Goal: Task Accomplishment & Management: Manage account settings

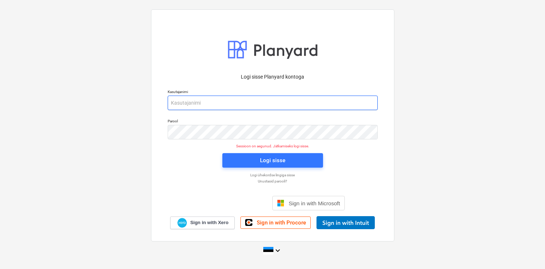
click at [209, 106] on input "email" at bounding box center [273, 103] width 210 height 14
type input "[EMAIL_ADDRESS][DOMAIN_NAME]"
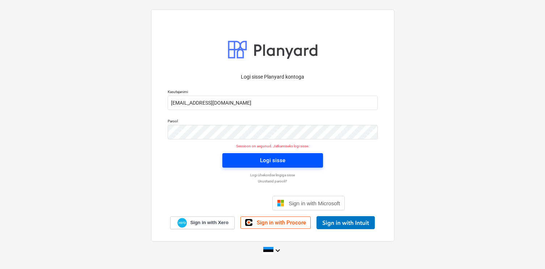
click at [246, 156] on span "Logi sisse" at bounding box center [272, 160] width 83 height 9
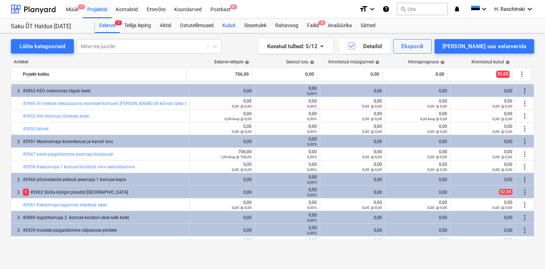
click at [234, 29] on div "Kulud" at bounding box center [229, 25] width 22 height 14
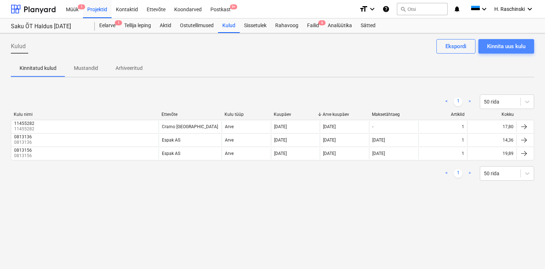
click at [496, 43] on div "Kinnita uus kulu" at bounding box center [506, 46] width 38 height 9
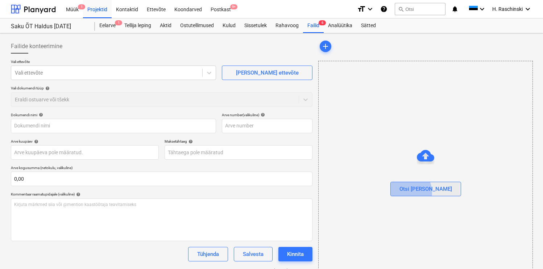
click at [419, 193] on div "Otsi [PERSON_NAME]" at bounding box center [425, 188] width 53 height 9
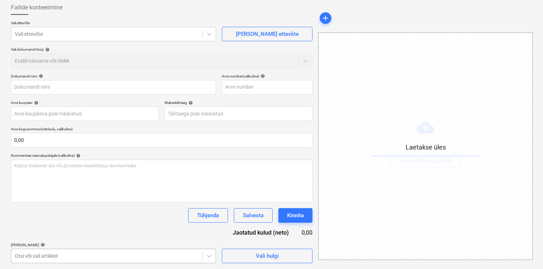
scroll to position [146, 0]
click at [92, 230] on body "Müük 1 Projektid Kontaktid Ettevõte Koondarved Postkast 9+ format_size keyboard…" at bounding box center [271, 95] width 543 height 269
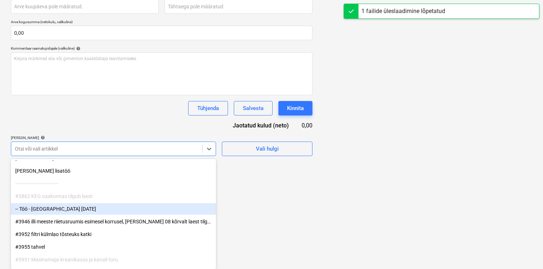
type input "[DATE] tooaja-arvestuse-tabel .xlsx"
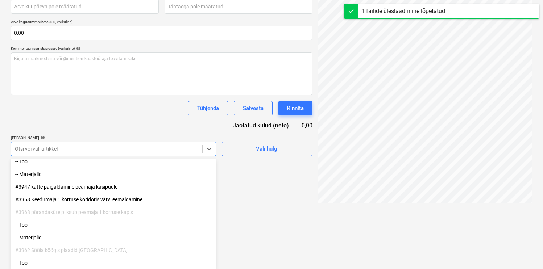
scroll to position [119, 0]
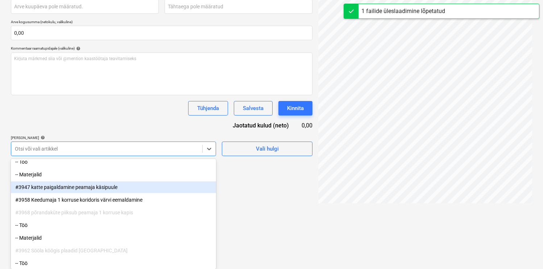
click at [98, 188] on div "#3947 katte paigaldamine peamaja käsipuule" at bounding box center [113, 188] width 205 height 12
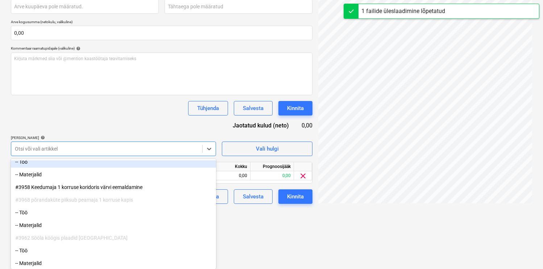
scroll to position [87, 0]
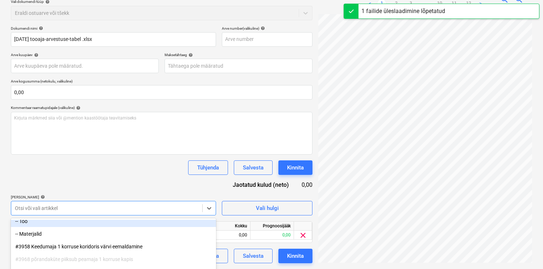
click at [103, 109] on div "Dokumendi nimi help [DATE] tooaja-arvestuse-tabel .xlsx Arve number (valikuline…" at bounding box center [162, 144] width 302 height 237
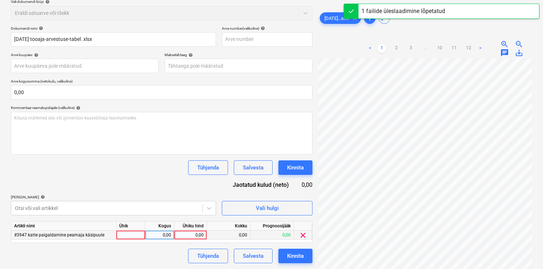
click at [130, 234] on div at bounding box center [130, 235] width 29 height 9
type input "kmp"
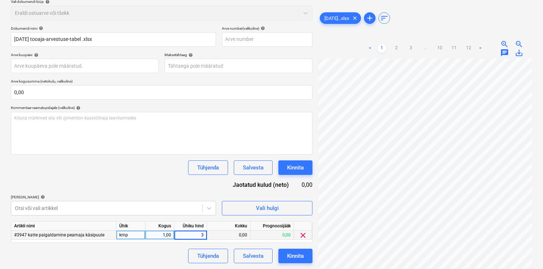
click at [137, 236] on div "kmp" at bounding box center [130, 235] width 29 height 9
type input "h"
type input "18"
click at [134, 257] on div "Tühjenda Salvesta Kinnita" at bounding box center [162, 256] width 302 height 14
click at [297, 257] on div "Kinnita" at bounding box center [295, 255] width 17 height 9
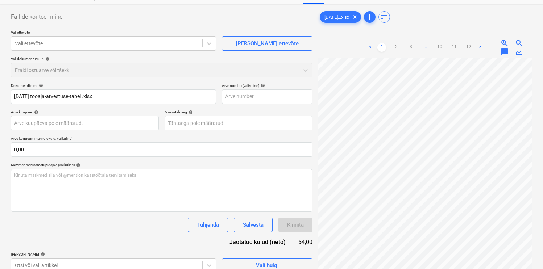
scroll to position [0, 0]
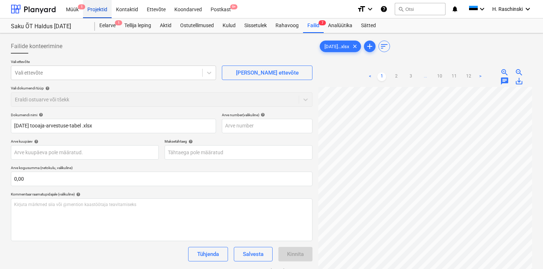
click at [91, 10] on div "Projektid" at bounding box center [97, 9] width 29 height 18
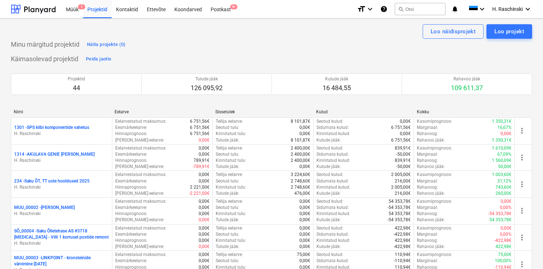
scroll to position [657, 0]
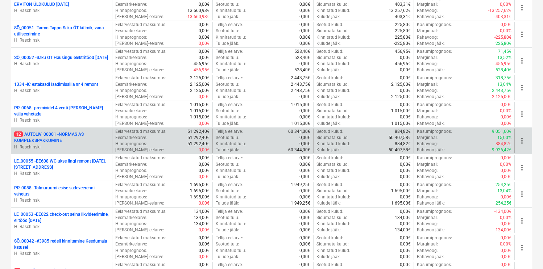
click at [61, 134] on p "12 AUTOLIV_00001 - NORMAS AS KOMPLEKSPAKKUMINE" at bounding box center [61, 138] width 95 height 12
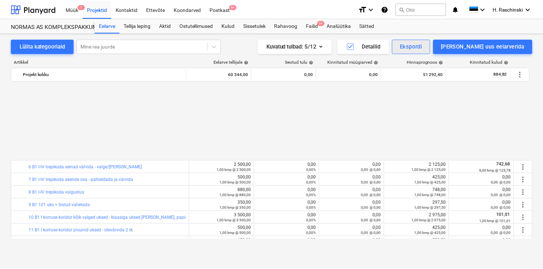
scroll to position [339, 0]
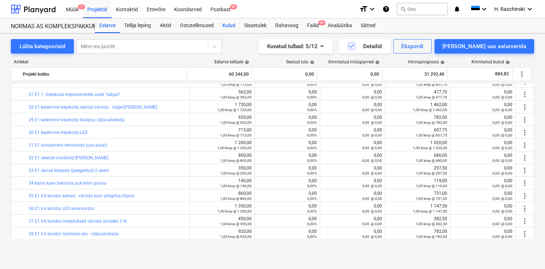
click at [234, 25] on div "Kulud" at bounding box center [229, 25] width 22 height 14
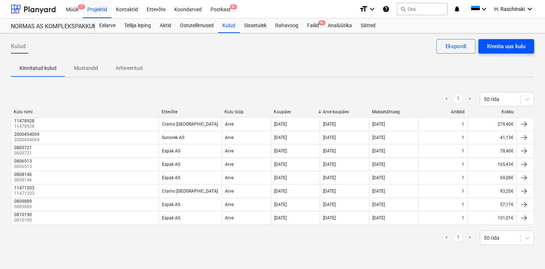
click at [490, 44] on div "Kinnita uus kulu" at bounding box center [506, 46] width 38 height 9
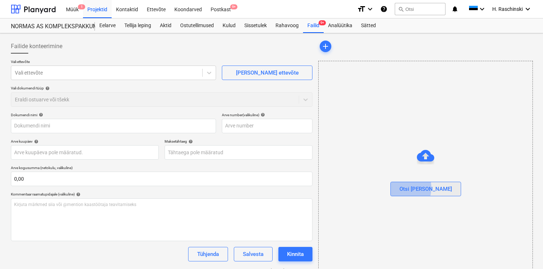
click at [415, 188] on div "Otsi [PERSON_NAME]" at bounding box center [425, 188] width 53 height 9
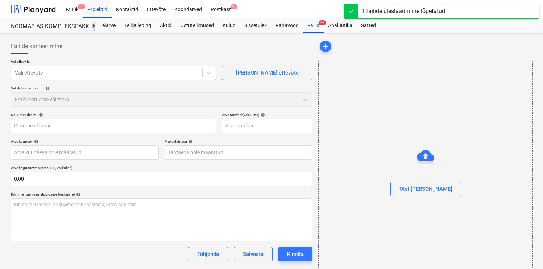
type input "[DATE] tooaja-arvestuse-tabel .xlsx"
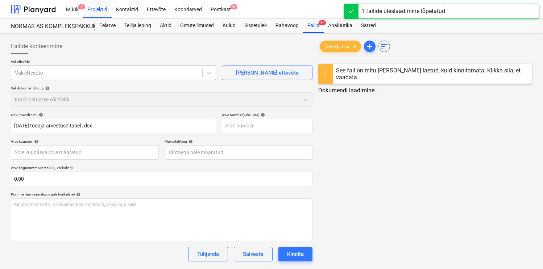
click at [151, 75] on div at bounding box center [107, 72] width 184 height 7
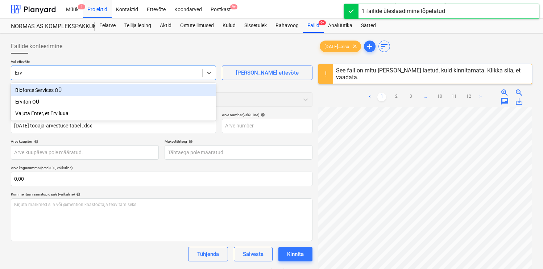
type input "Ervi"
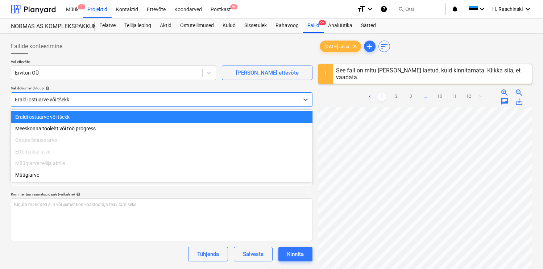
click at [120, 97] on div at bounding box center [155, 99] width 280 height 7
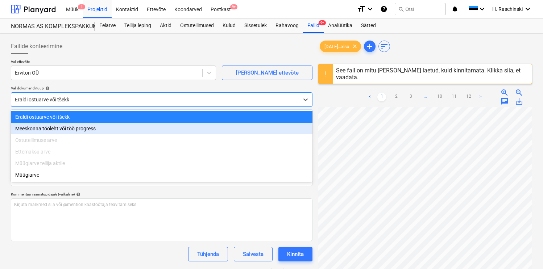
click at [62, 126] on div "Meeskonna tööleht või töö progress" at bounding box center [162, 129] width 302 height 12
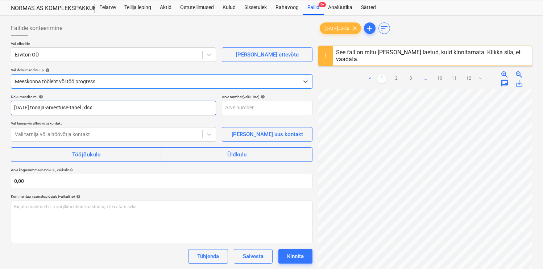
scroll to position [22, 0]
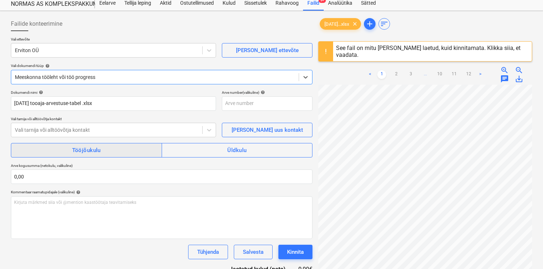
click at [60, 149] on span "Tööjõukulu" at bounding box center [86, 150] width 135 height 9
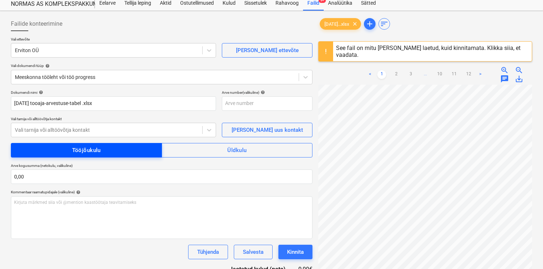
scroll to position [26, 0]
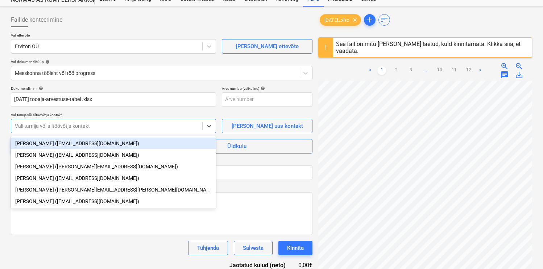
click at [75, 126] on div at bounding box center [107, 125] width 184 height 7
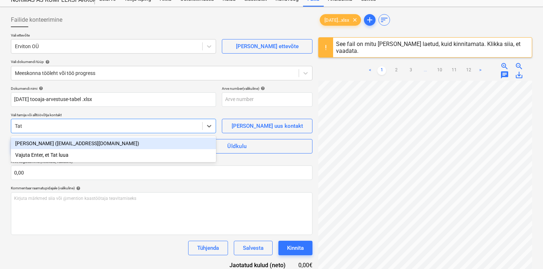
type input "Tati"
click at [72, 145] on div "[PERSON_NAME] ([EMAIL_ADDRESS][DOMAIN_NAME])" at bounding box center [113, 144] width 205 height 12
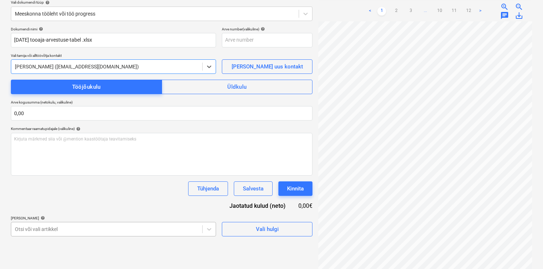
scroll to position [166, 0]
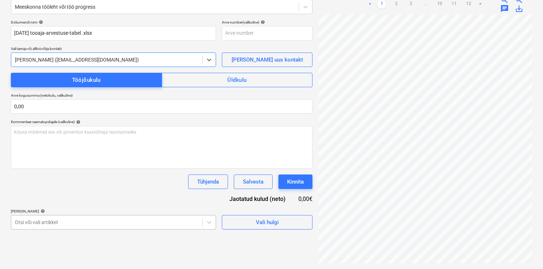
click at [88, 176] on body "Müük 1 Projektid Kontaktid Ettevõte Koondarved Postkast 9+ format_size keyboard…" at bounding box center [271, 41] width 543 height 269
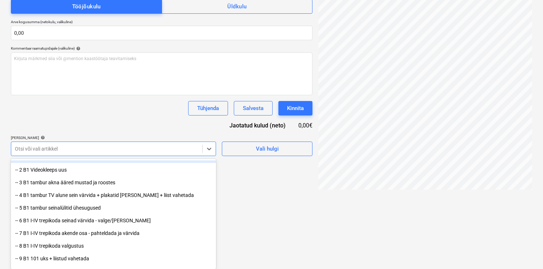
scroll to position [64, 0]
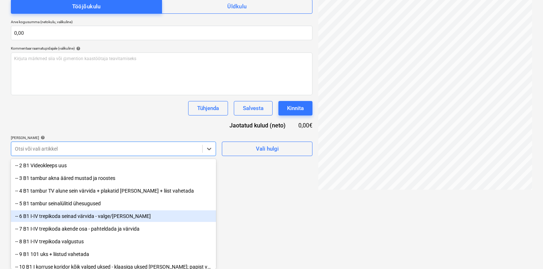
click at [87, 218] on div "-- 6 B1 I-IV trepikoda seinad värvida - valge/[PERSON_NAME]" at bounding box center [113, 217] width 205 height 12
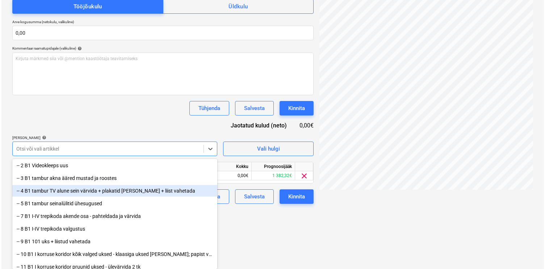
scroll to position [107, 0]
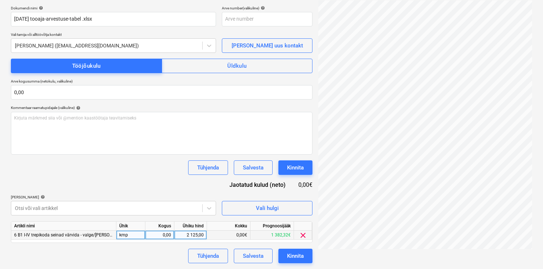
click at [142, 235] on div "kmp" at bounding box center [130, 235] width 29 height 9
type input "h"
type input "18"
click at [138, 180] on div "Dokumendi nimi help [DATE] tooaja-arvestuse-tabel .xlsx Arve number (valikuline…" at bounding box center [162, 135] width 302 height 258
click at [293, 252] on div "Kinnita" at bounding box center [295, 255] width 17 height 9
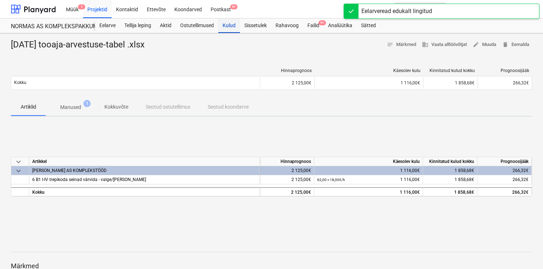
click at [233, 25] on div "Kulud" at bounding box center [229, 25] width 22 height 14
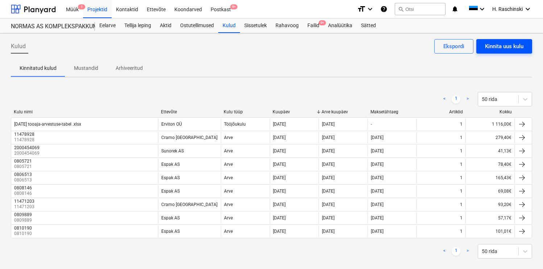
click at [501, 46] on div "Kinnita uus kulu" at bounding box center [504, 46] width 38 height 9
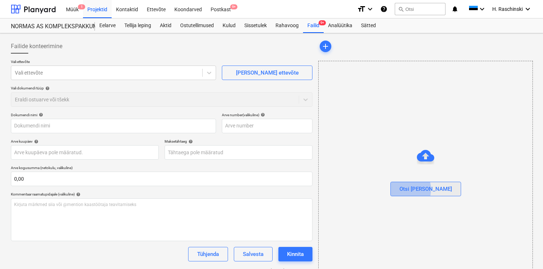
click at [417, 190] on div "Otsi [PERSON_NAME]" at bounding box center [425, 188] width 53 height 9
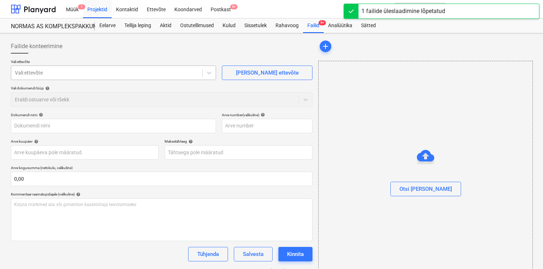
click at [124, 72] on div at bounding box center [107, 72] width 184 height 7
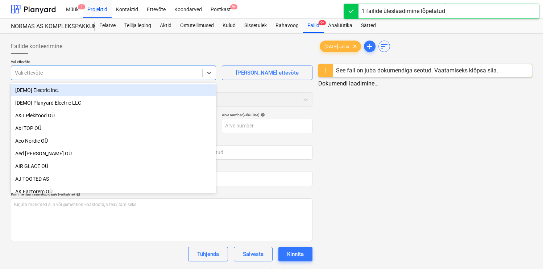
type input "[DATE] tooaja-arvestuse-tabel .xlsx"
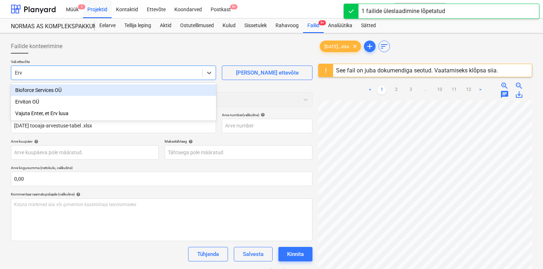
type input "Ervi"
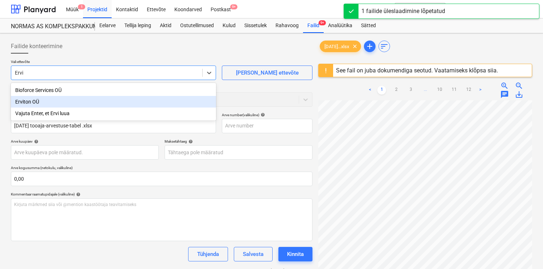
click at [89, 104] on div "Erviton OÜ" at bounding box center [113, 102] width 205 height 12
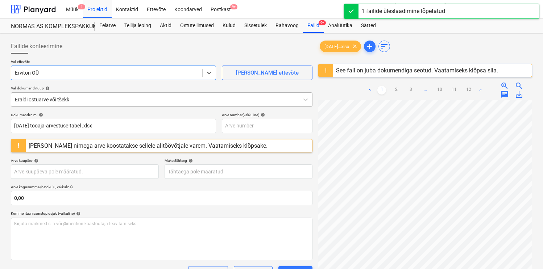
click at [88, 102] on div at bounding box center [155, 99] width 280 height 7
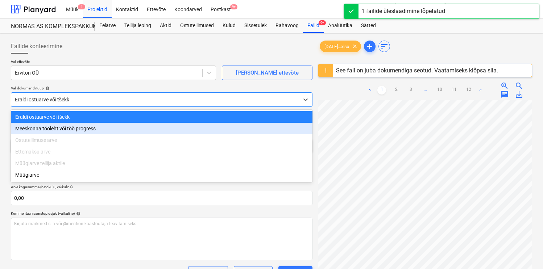
click at [77, 125] on div "Meeskonna tööleht või töö progress" at bounding box center [162, 129] width 302 height 12
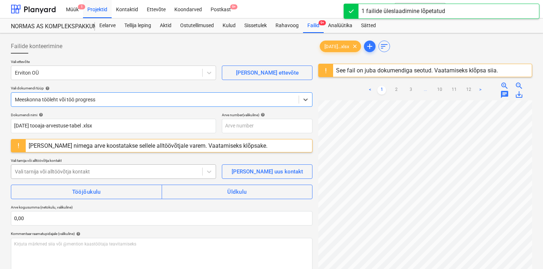
click at [67, 170] on div at bounding box center [107, 171] width 184 height 7
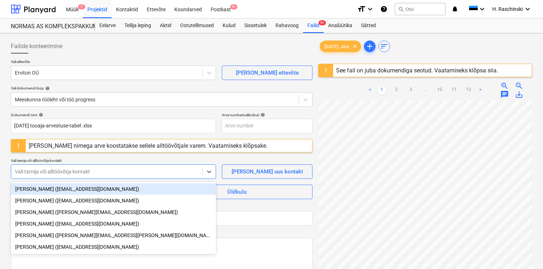
click at [64, 177] on div "Vali tarnija või alltöövõtja kontakt" at bounding box center [113, 172] width 205 height 14
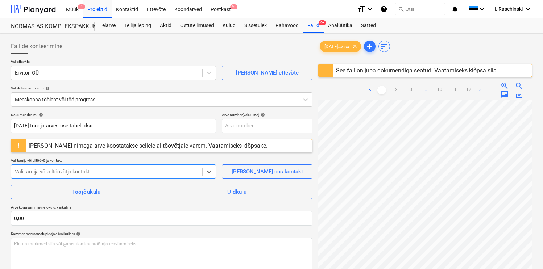
click at [64, 177] on div "Vali tarnija või alltöövõtja kontakt" at bounding box center [113, 172] width 205 height 14
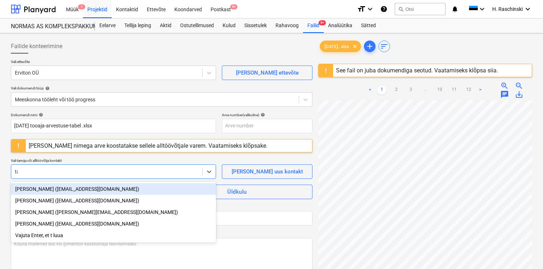
type input "tat"
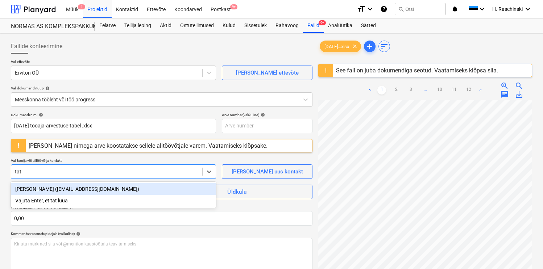
click at [60, 187] on div "[PERSON_NAME] ([EMAIL_ADDRESS][DOMAIN_NAME])" at bounding box center [113, 189] width 205 height 12
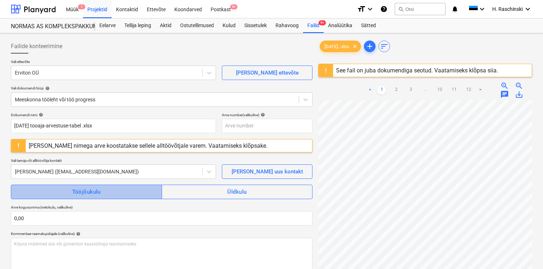
click at [61, 191] on span "Tööjõukulu" at bounding box center [86, 191] width 135 height 9
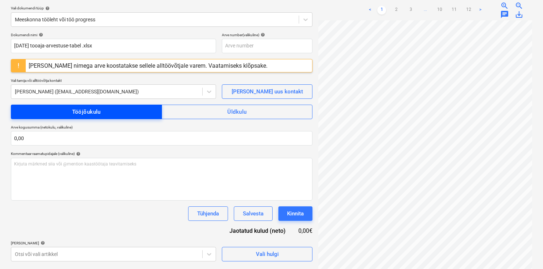
scroll to position [86, 0]
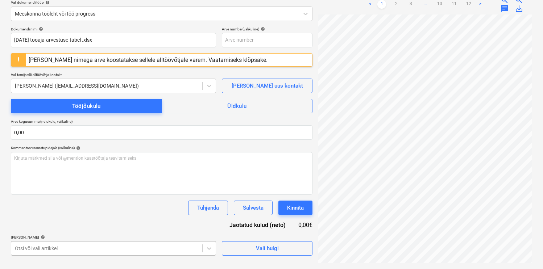
click at [61, 183] on body "Müük 1 Projektid Kontaktid Ettevõte Koondarved Postkast 9+ format_size keyboard…" at bounding box center [271, 48] width 543 height 269
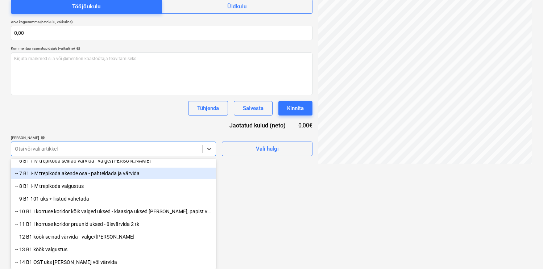
scroll to position [126, 0]
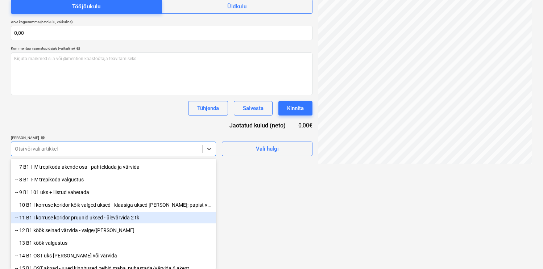
click at [117, 217] on div "-- 11 B1 I korruse koridor pruunid uksed - ülevärvida 2 tk" at bounding box center [113, 218] width 205 height 12
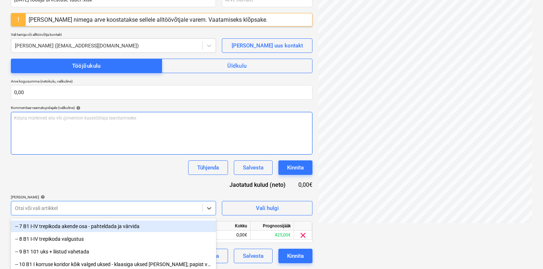
click at [129, 131] on div "Dokumendi nimi help [DATE] tooaja-arvestuse-tabel .xlsx Arve number (valikuline…" at bounding box center [162, 125] width 302 height 277
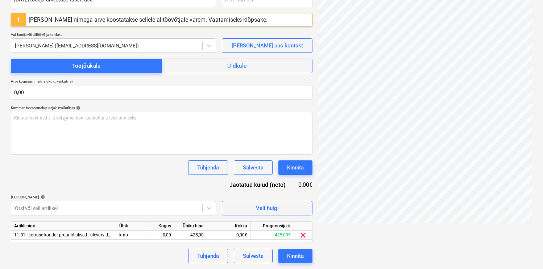
click at [128, 241] on div "Artikli nimi Ühik Kogus Ühiku hind Kokku Prognoosijääk 11 B1 I korruse koridor …" at bounding box center [162, 232] width 302 height 22
click at [129, 236] on div "kmp" at bounding box center [130, 235] width 29 height 9
type input "h"
type input "24"
type input "18"
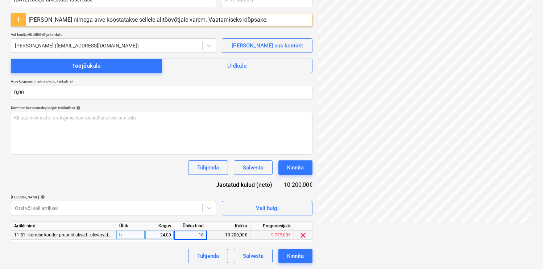
click at [162, 260] on div "Tühjenda Salvesta Kinnita" at bounding box center [162, 256] width 302 height 14
click at [188, 143] on body "Müük 1 Projektid Kontaktid Ettevõte Koondarved Postkast 9+ format_size keyboard…" at bounding box center [271, 8] width 543 height 269
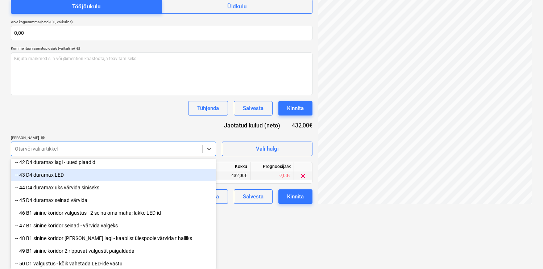
scroll to position [564, 0]
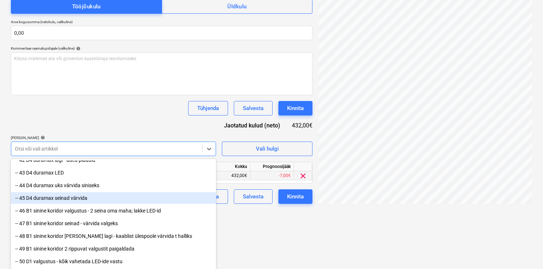
click at [67, 197] on div "-- 45 D4 duramax seinad värvida" at bounding box center [113, 198] width 205 height 12
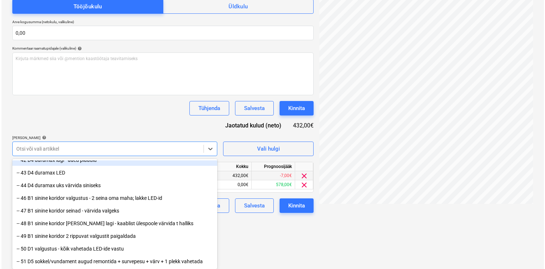
scroll to position [135, 0]
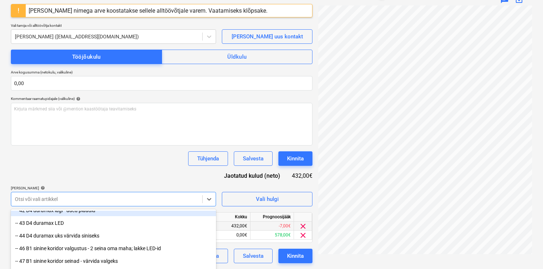
click at [109, 123] on div "Dokumendi nimi help [DATE] tooaja-arvestuse-tabel .xlsx Arve number (valikuline…" at bounding box center [162, 121] width 302 height 286
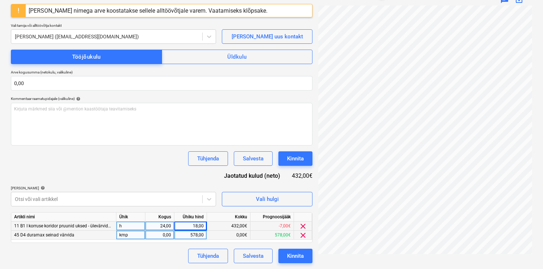
click at [128, 235] on div "kmp" at bounding box center [130, 235] width 29 height 9
type input "h"
type input "18"
click at [152, 177] on div "Dokumendi nimi help [DATE] tooaja-arvestuse-tabel .xlsx Arve number (valikuline…" at bounding box center [162, 121] width 302 height 286
click at [288, 258] on div "Kinnita" at bounding box center [295, 255] width 17 height 9
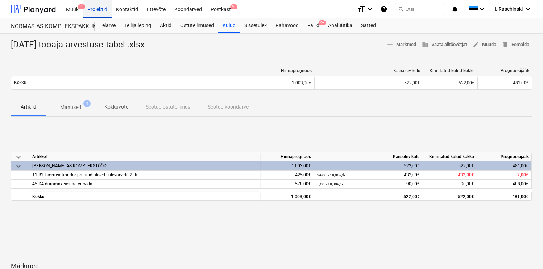
click at [104, 9] on div "Projektid" at bounding box center [97, 9] width 29 height 18
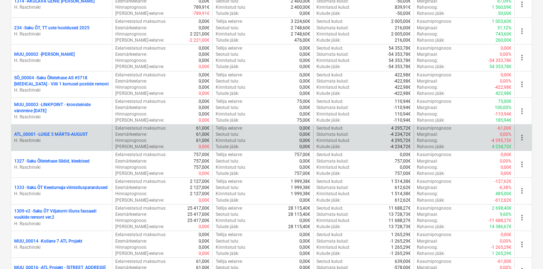
scroll to position [420, 0]
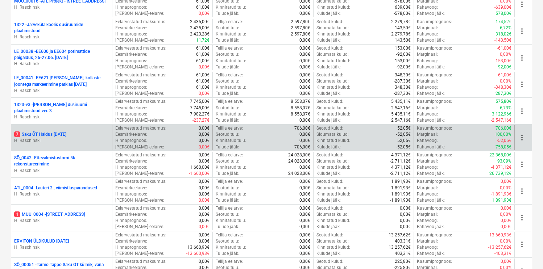
click at [75, 131] on div "7 Saku ÕT Haldus [DATE] H. [GEOGRAPHIC_DATA]" at bounding box center [61, 137] width 101 height 25
click at [66, 132] on p "7 Saku ÕT Haldus [DATE]" at bounding box center [40, 135] width 52 height 6
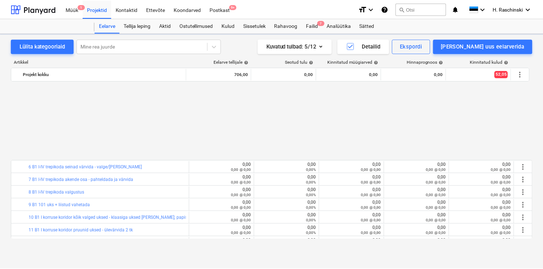
scroll to position [339, 0]
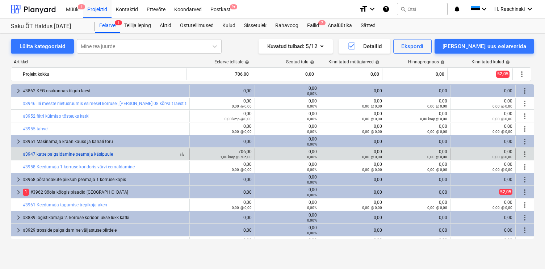
click at [61, 154] on link "#3947 katte paigaldamine peamaja käsipuule" at bounding box center [68, 154] width 90 height 5
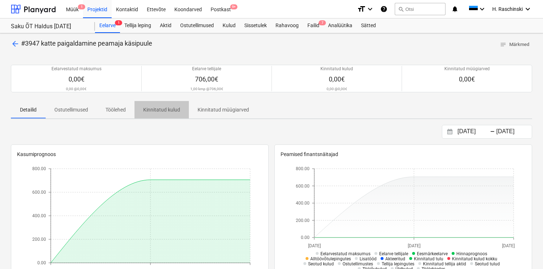
click at [153, 115] on span "Kinnitatud kulud" at bounding box center [161, 110] width 54 height 12
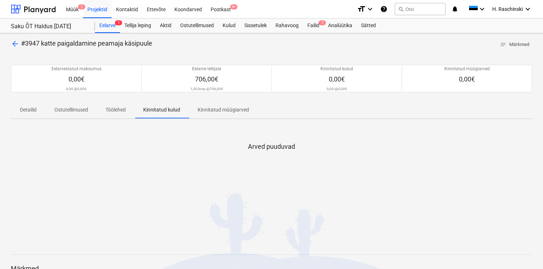
click at [111, 113] on p "Töölehed" at bounding box center [115, 110] width 20 height 8
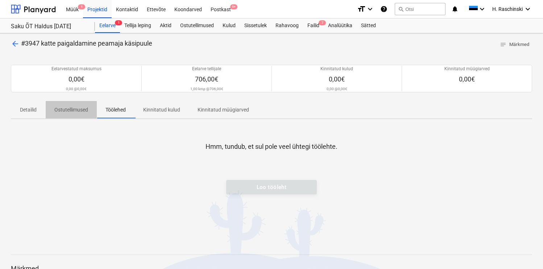
click at [68, 114] on span "Ostutellimused" at bounding box center [71, 110] width 51 height 12
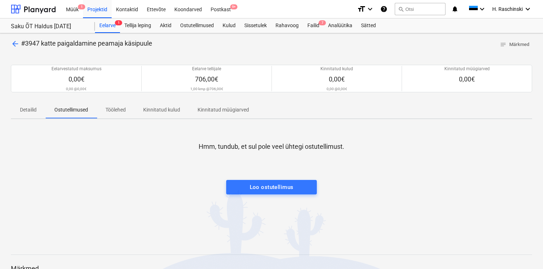
click at [31, 112] on p "Detailid" at bounding box center [28, 110] width 17 height 8
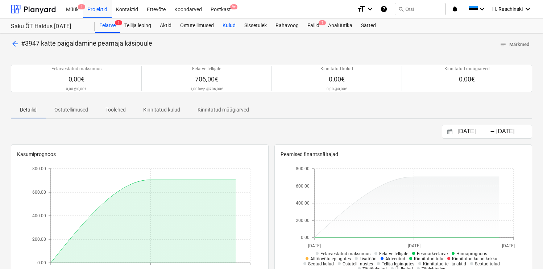
click at [231, 28] on div "Kulud" at bounding box center [229, 25] width 22 height 14
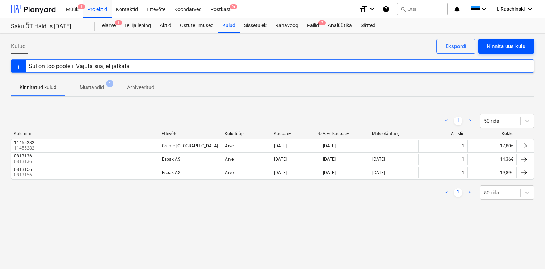
click at [490, 49] on div "Kinnita uus kulu" at bounding box center [506, 46] width 38 height 9
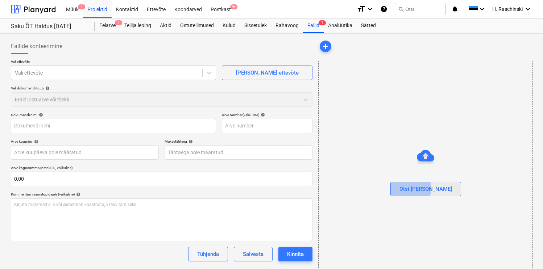
click at [411, 188] on button "Otsi [PERSON_NAME]" at bounding box center [425, 189] width 71 height 14
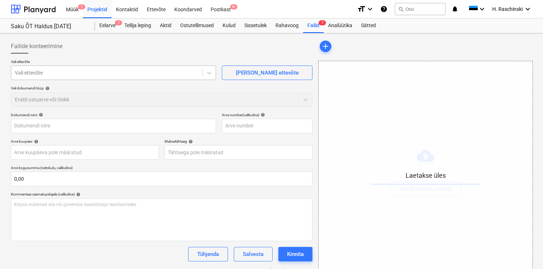
click at [130, 75] on div at bounding box center [107, 72] width 184 height 7
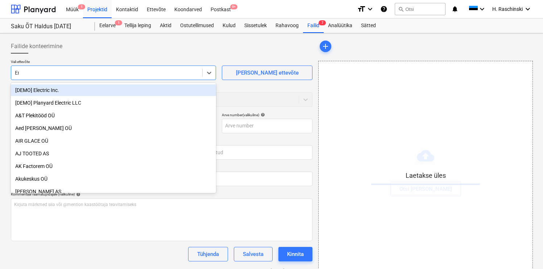
type input "Erv"
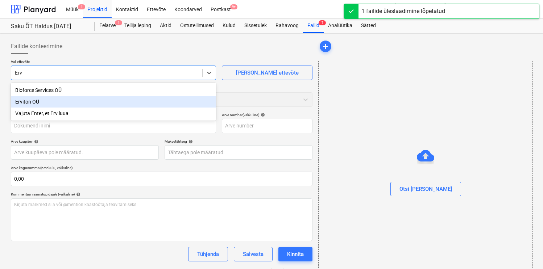
click at [73, 99] on div "Erviton OÜ" at bounding box center [113, 102] width 205 height 12
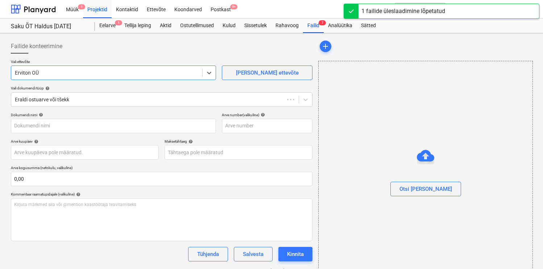
type input "[DATE] tooaja-arvestuse-tabel .xlsx"
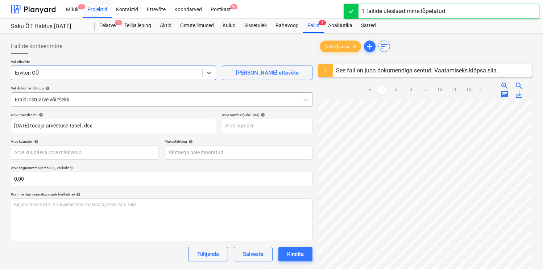
click at [71, 104] on div "Eraldi ostuarve või tšekk" at bounding box center [154, 100] width 287 height 10
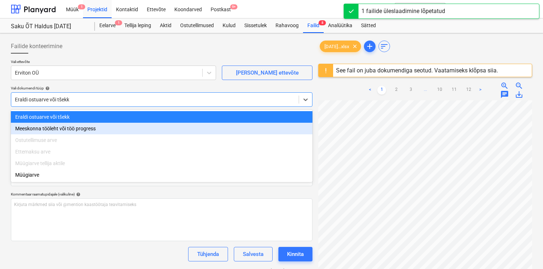
click at [61, 128] on div "Meeskonna tööleht või töö progress" at bounding box center [162, 129] width 302 height 12
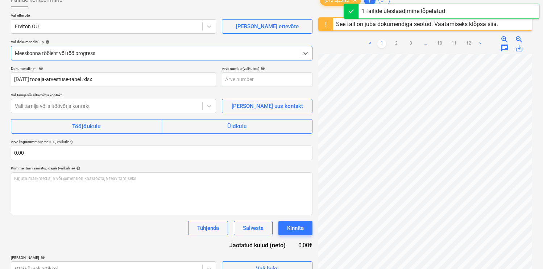
scroll to position [59, 0]
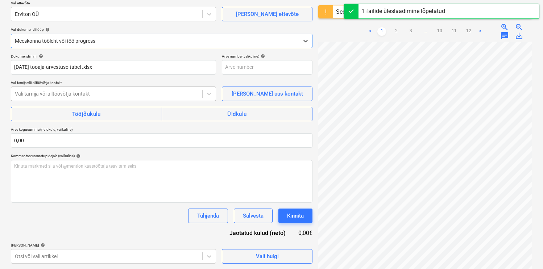
click at [77, 95] on div at bounding box center [107, 93] width 184 height 7
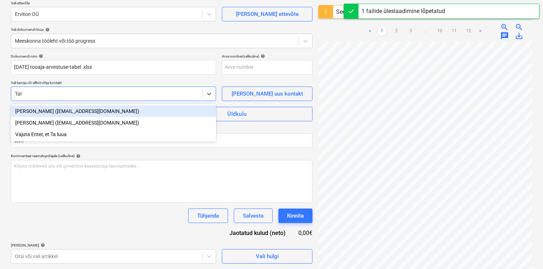
type input "Tati"
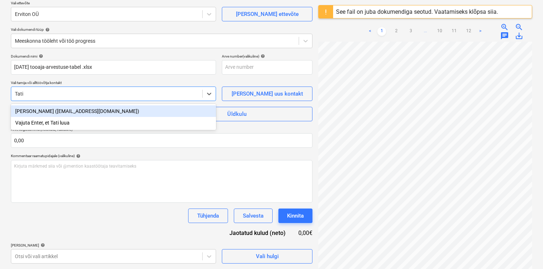
click at [67, 109] on div "[PERSON_NAME] ([EMAIL_ADDRESS][DOMAIN_NAME])" at bounding box center [113, 111] width 205 height 12
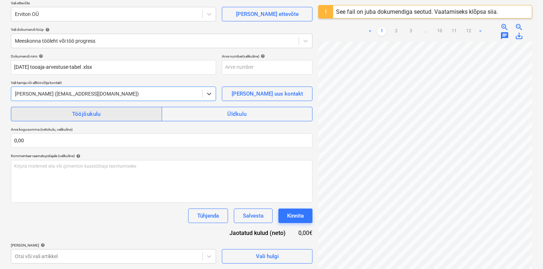
click at [77, 116] on div "Tööjõukulu" at bounding box center [86, 113] width 29 height 9
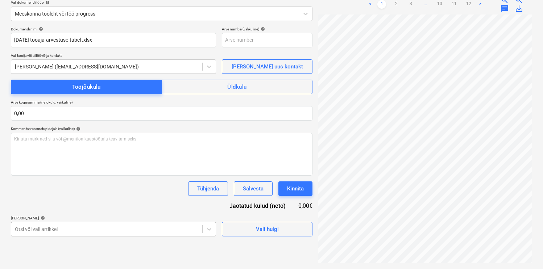
click at [53, 183] on body "Müük 1 Projektid Kontaktid Ettevõte Koondarved Postkast 9+ format_size keyboard…" at bounding box center [271, 48] width 543 height 269
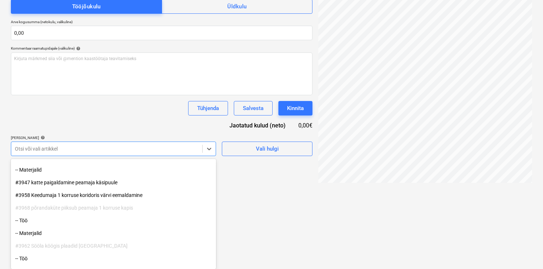
scroll to position [111, 0]
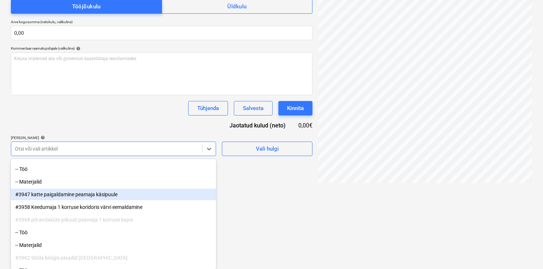
click at [70, 197] on div "#3947 katte paigaldamine peamaja käsipuule" at bounding box center [113, 195] width 205 height 12
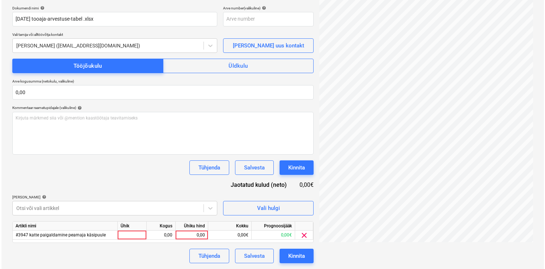
scroll to position [107, 0]
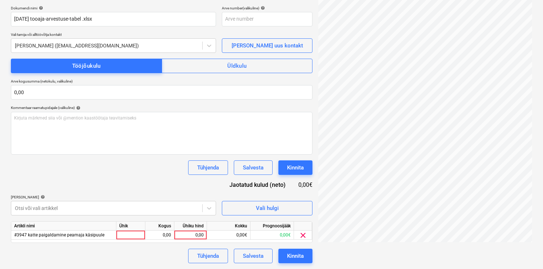
click at [92, 112] on div "Dokumendi nimi help [DATE] tooaja-arvestuse-tabel .xlsx Arve number (valikuline…" at bounding box center [162, 135] width 302 height 258
click at [132, 233] on div at bounding box center [130, 235] width 29 height 9
type input "h"
click at [141, 178] on div "Dokumendi nimi help [DATE] tooaja-arvestuse-tabel .xlsx Arve number (valikuline…" at bounding box center [162, 135] width 302 height 258
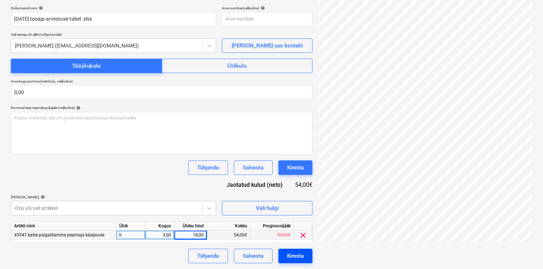
click at [294, 255] on div "Kinnita" at bounding box center [295, 255] width 17 height 9
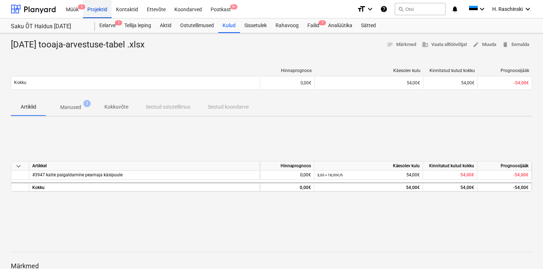
click at [96, 12] on div "Projektid" at bounding box center [97, 9] width 29 height 18
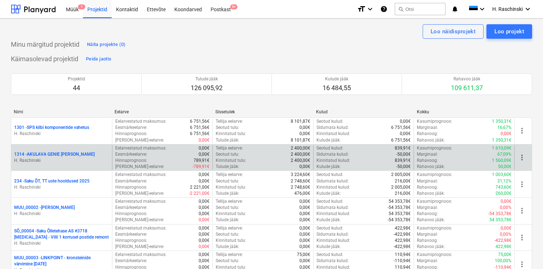
scroll to position [153, 0]
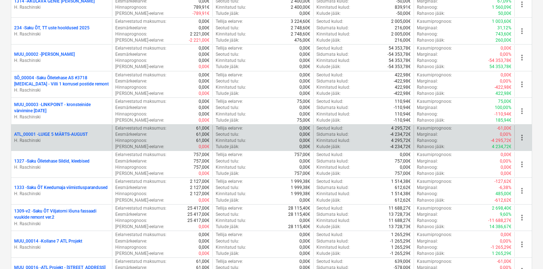
click at [66, 137] on p "ATL_00001 - LUIGE 5 MÄRTS-AUGUST" at bounding box center [51, 135] width 74 height 6
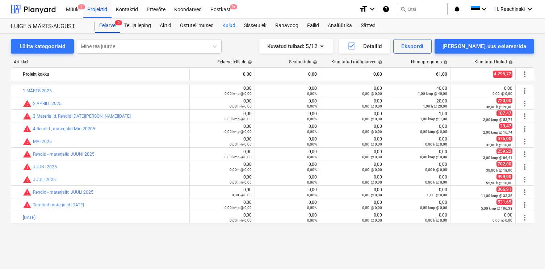
click at [236, 25] on div "Kulud" at bounding box center [229, 25] width 22 height 14
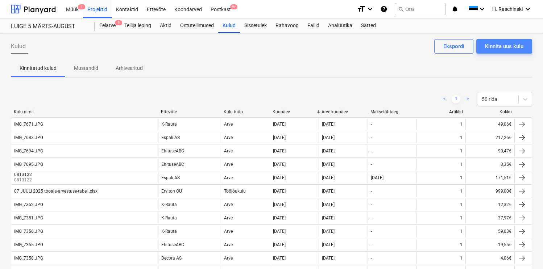
click at [490, 46] on div "Kinnita uus kulu" at bounding box center [504, 46] width 38 height 9
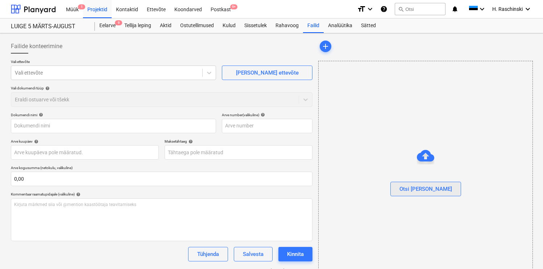
click at [432, 186] on div "Otsi [PERSON_NAME]" at bounding box center [425, 188] width 53 height 9
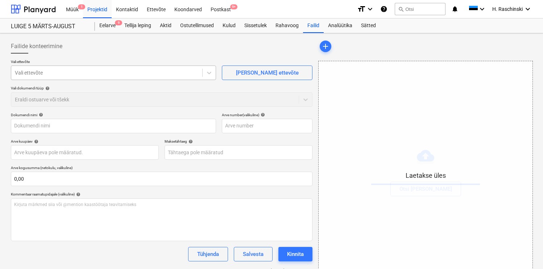
click at [118, 71] on div at bounding box center [107, 72] width 184 height 7
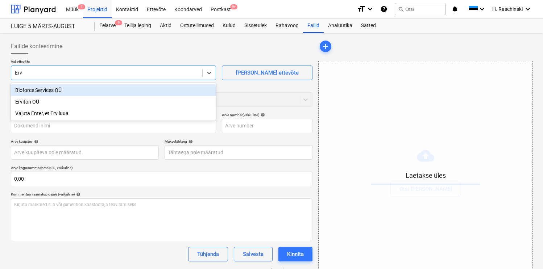
type input "Ervi"
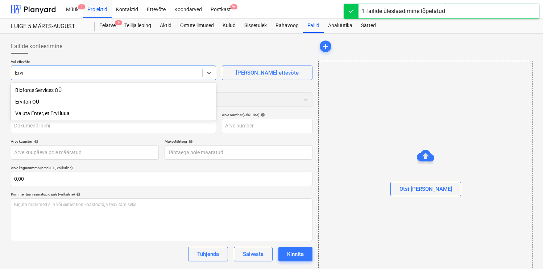
type input "[DATE] tooaja-arvestuse-tabel .xlsx"
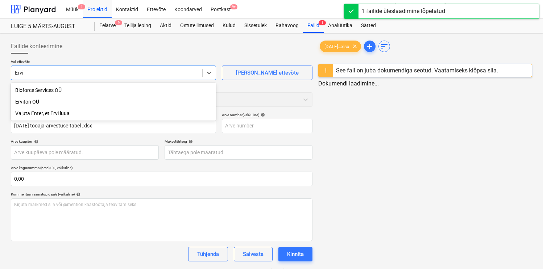
click at [33, 101] on div "Erviton OÜ" at bounding box center [113, 102] width 205 height 12
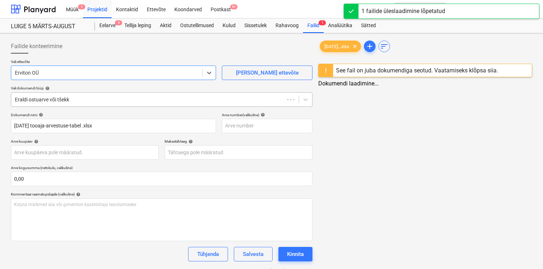
click at [86, 97] on div at bounding box center [148, 99] width 266 height 7
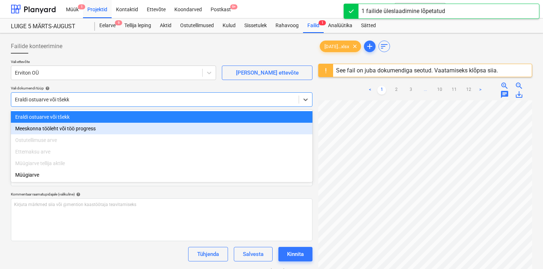
click at [53, 127] on div "Meeskonna tööleht või töö progress" at bounding box center [162, 129] width 302 height 12
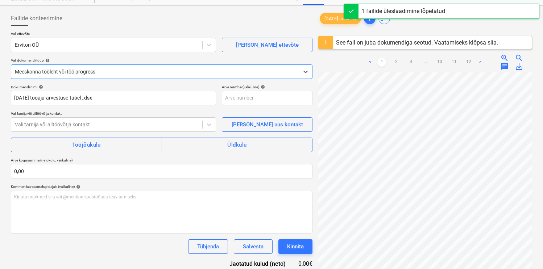
scroll to position [32, 0]
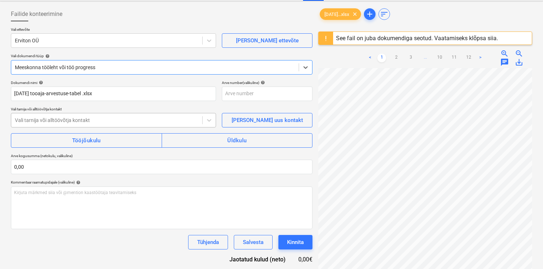
click at [58, 124] on div at bounding box center [107, 120] width 184 height 7
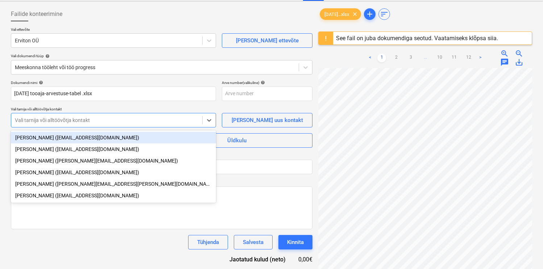
click at [58, 124] on div at bounding box center [107, 120] width 184 height 7
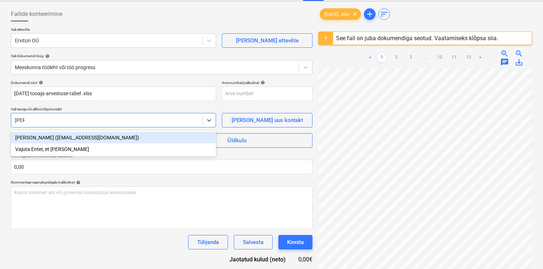
type input "Krist"
click at [65, 141] on div "[PERSON_NAME] ([EMAIL_ADDRESS][DOMAIN_NAME])" at bounding box center [113, 138] width 205 height 12
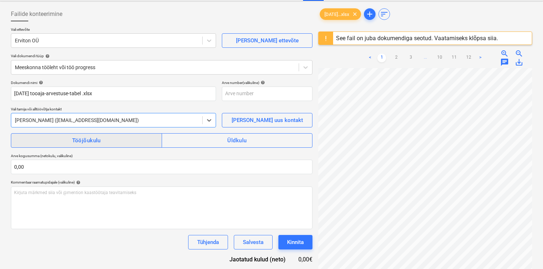
click at [85, 142] on div "Tööjõukulu" at bounding box center [86, 140] width 29 height 9
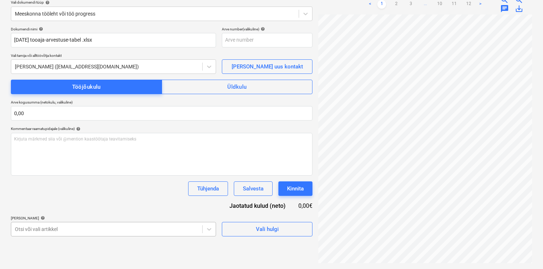
scroll to position [165, 0]
click at [71, 183] on body "Müük 1 Projektid Kontaktid Ettevõte Koondarved Postkast 9+ format_size keyboard…" at bounding box center [271, 48] width 543 height 269
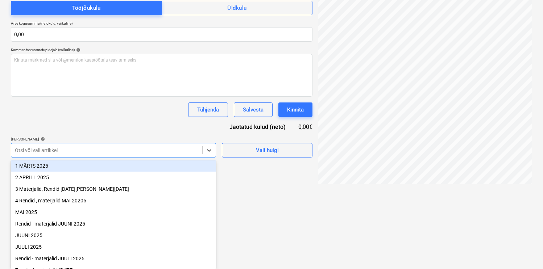
scroll to position [59, 0]
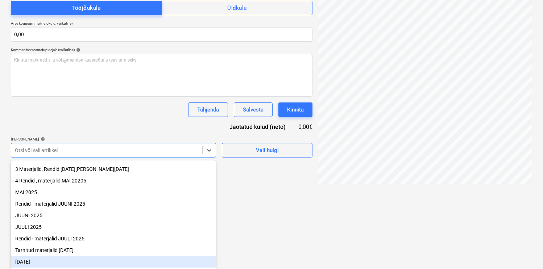
click at [28, 261] on div "[DATE]" at bounding box center [113, 262] width 205 height 12
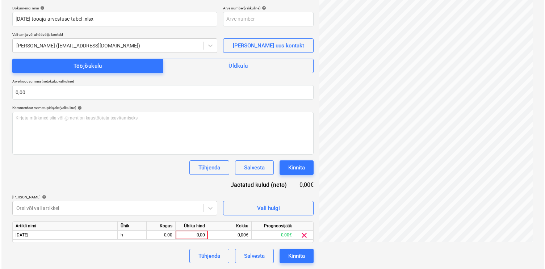
scroll to position [107, 0]
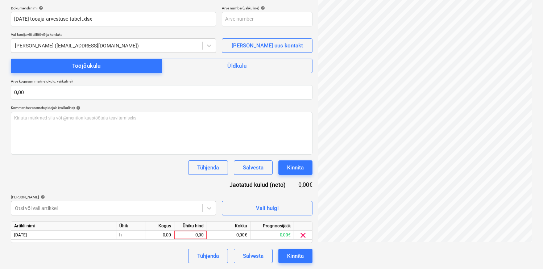
click at [71, 116] on div "Dokumendi nimi help [DATE] tooaja-arvestuse-tabel .xlsx Arve number (valikuline…" at bounding box center [162, 135] width 302 height 258
click at [161, 236] on div "0,00" at bounding box center [159, 235] width 23 height 9
type input "38,5"
type input "18"
click at [165, 182] on div "Dokumendi nimi help [DATE] tooaja-arvestuse-tabel .xlsx Arve number (valikuline…" at bounding box center [162, 135] width 302 height 258
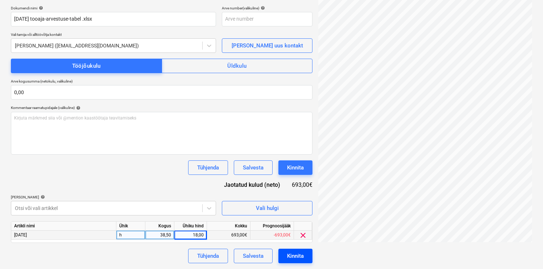
click at [304, 256] on button "Kinnita" at bounding box center [295, 256] width 34 height 14
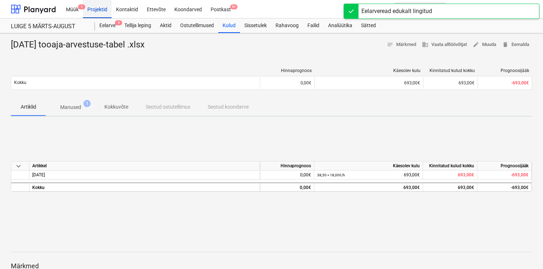
click at [99, 9] on div "Projektid" at bounding box center [97, 9] width 29 height 18
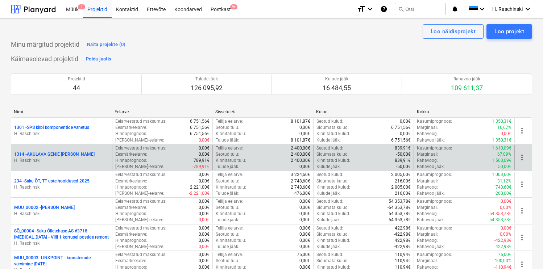
scroll to position [657, 0]
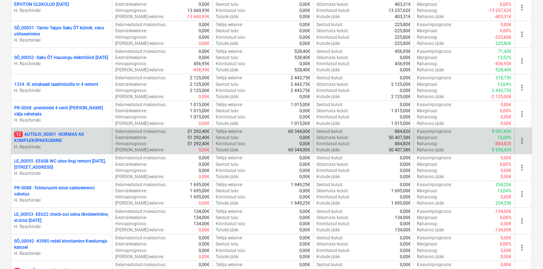
click at [45, 140] on p "12 AUTOLIV_00001 - NORMAS AS KOMPLEKSPAKKUMINE" at bounding box center [61, 138] width 95 height 12
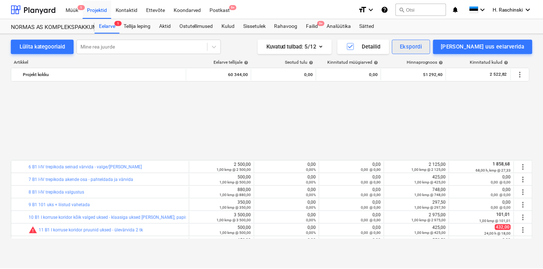
scroll to position [339, 0]
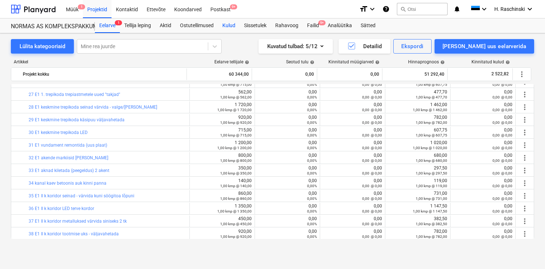
click at [232, 23] on div "Kulud" at bounding box center [229, 25] width 22 height 14
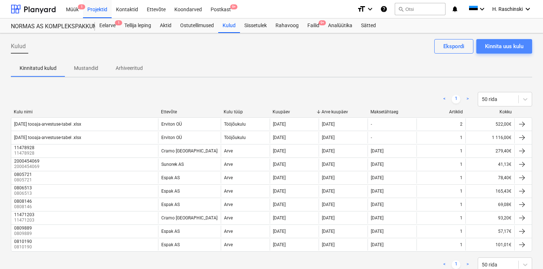
click at [490, 49] on div "Kinnita uus kulu" at bounding box center [504, 46] width 38 height 9
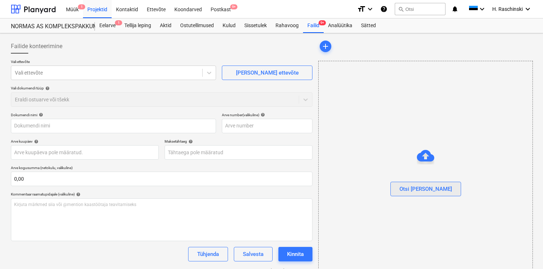
click at [411, 187] on button "Otsi [PERSON_NAME]" at bounding box center [425, 189] width 71 height 14
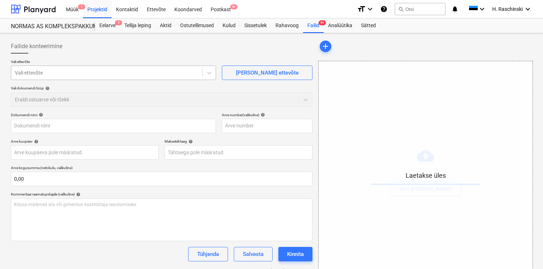
click at [107, 76] on div at bounding box center [107, 72] width 184 height 7
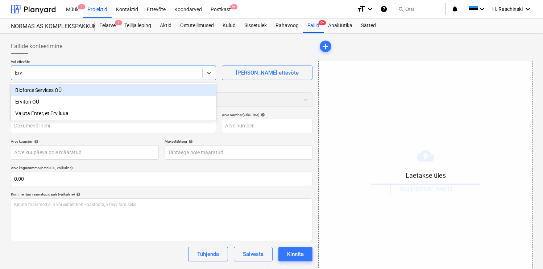
type input "Ervi"
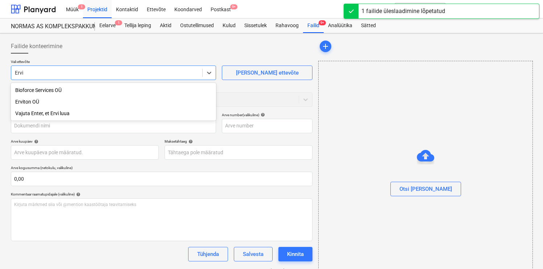
type input "[DATE] tooaja-arvestuse-tabel .xlsx"
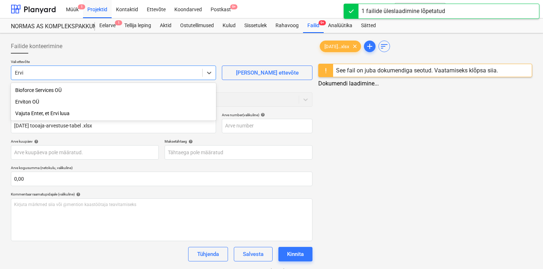
click at [35, 100] on div "Erviton OÜ" at bounding box center [113, 102] width 205 height 12
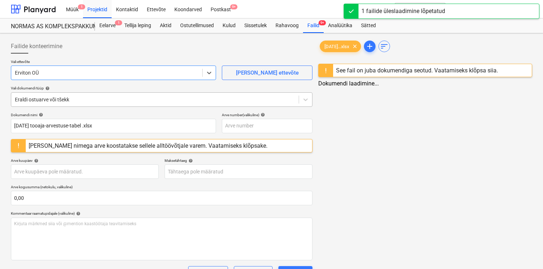
click at [58, 98] on div at bounding box center [155, 99] width 280 height 7
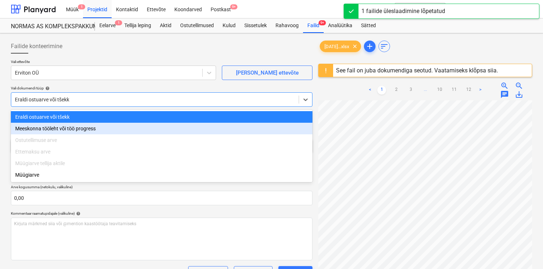
click at [54, 128] on div "Meeskonna tööleht või töö progress" at bounding box center [162, 129] width 302 height 12
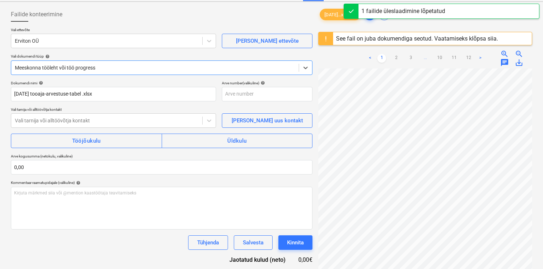
scroll to position [57, 0]
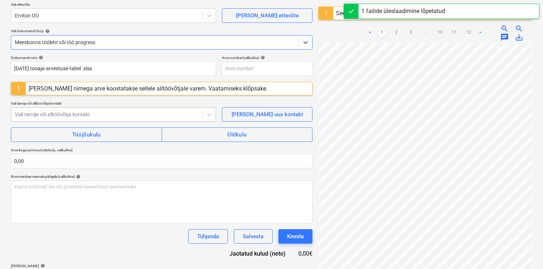
click at [86, 117] on div at bounding box center [107, 114] width 184 height 7
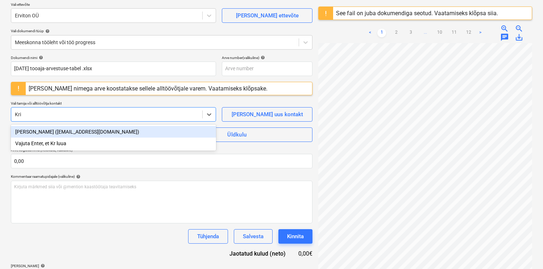
type input "[PERSON_NAME]"
click at [85, 129] on div "[PERSON_NAME] ([EMAIL_ADDRESS][DOMAIN_NAME])" at bounding box center [113, 132] width 205 height 12
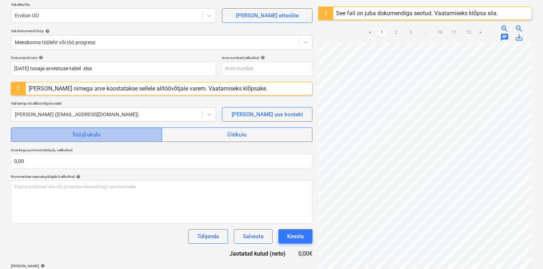
click at [84, 136] on div "Tööjõukulu" at bounding box center [86, 134] width 29 height 9
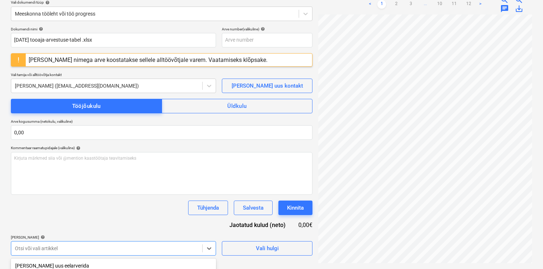
scroll to position [186, 0]
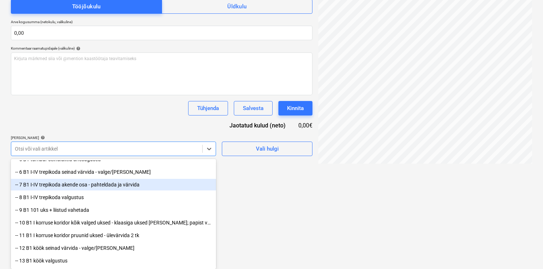
scroll to position [111, 0]
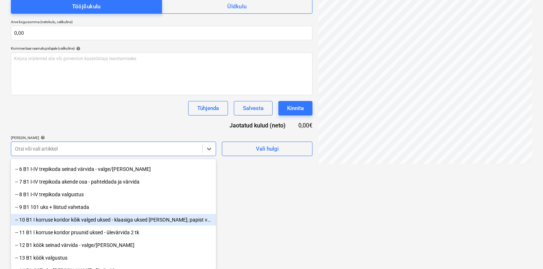
click at [81, 219] on div "-- 10 B1 I korruse koridor kõik valged uksed - klaasiga uksed [PERSON_NAME]; pa…" at bounding box center [113, 220] width 205 height 12
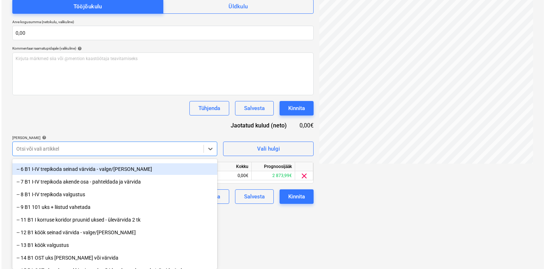
scroll to position [126, 0]
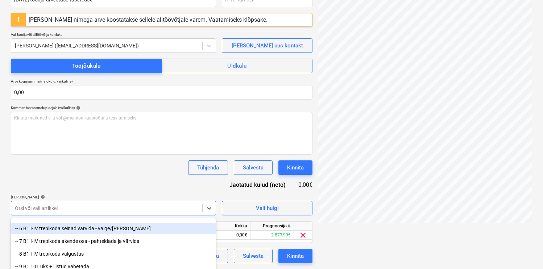
click at [87, 125] on div "Dokumendi nimi help [DATE] tooaja-arvestuse-tabel .xlsx Arve number (valikuline…" at bounding box center [162, 125] width 302 height 277
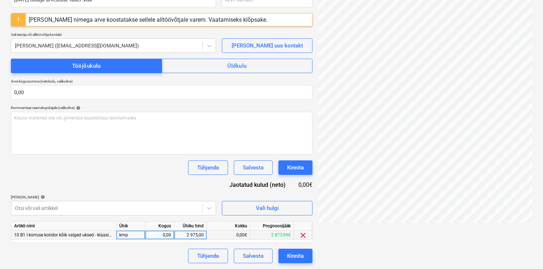
click at [137, 235] on div "kmp" at bounding box center [130, 235] width 29 height 9
type input "h"
type input "58"
click at [128, 181] on div "Dokumendi nimi help [DATE] tooaja-arvestuse-tabel .xlsx Arve number (valikuline…" at bounding box center [162, 125] width 302 height 277
click at [299, 254] on div "Kinnita" at bounding box center [295, 255] width 17 height 9
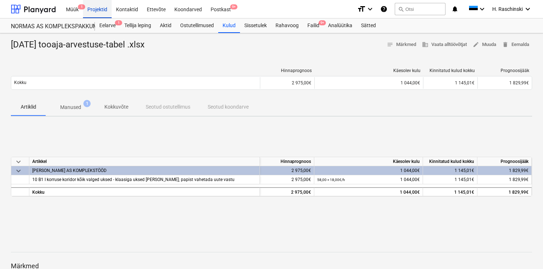
click at [99, 8] on div "Projektid" at bounding box center [97, 9] width 29 height 18
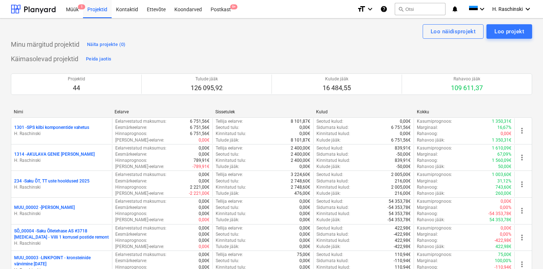
scroll to position [1004, 0]
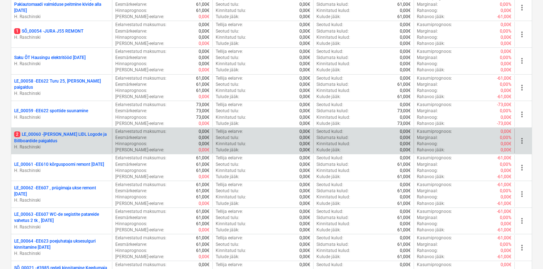
click at [73, 134] on p "2 LE_00060 - [PERSON_NAME] LIDL Logode ja Billboardide paigaldus" at bounding box center [61, 138] width 95 height 12
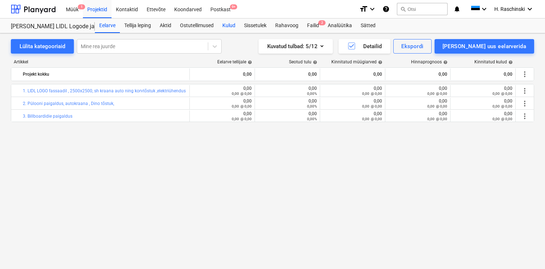
click at [234, 25] on div "Kulud" at bounding box center [229, 25] width 22 height 14
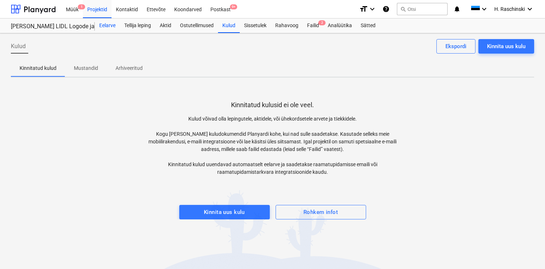
click at [107, 29] on div "Eelarve" at bounding box center [107, 25] width 25 height 14
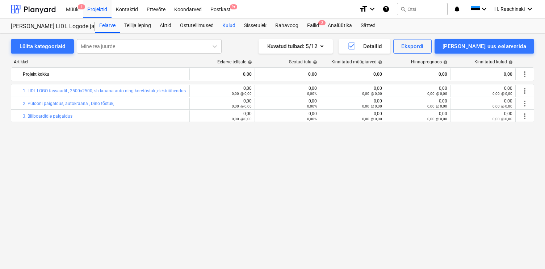
click at [233, 25] on div "Kulud" at bounding box center [229, 25] width 22 height 14
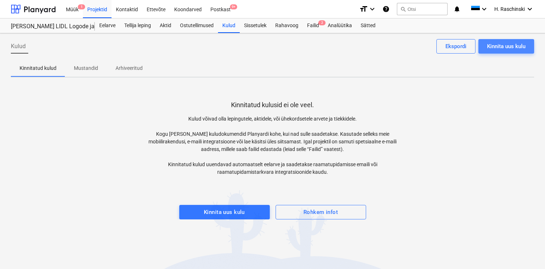
click at [487, 46] on div "Kinnita uus kulu" at bounding box center [506, 46] width 38 height 9
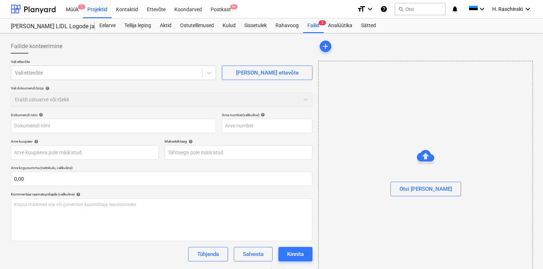
click at [415, 198] on div at bounding box center [426, 199] width 214 height 6
click at [420, 187] on div "Otsi [PERSON_NAME]" at bounding box center [425, 188] width 53 height 9
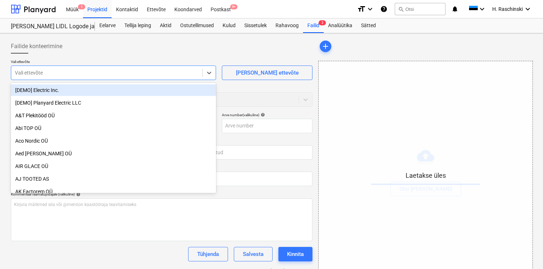
click at [102, 75] on div at bounding box center [107, 72] width 184 height 7
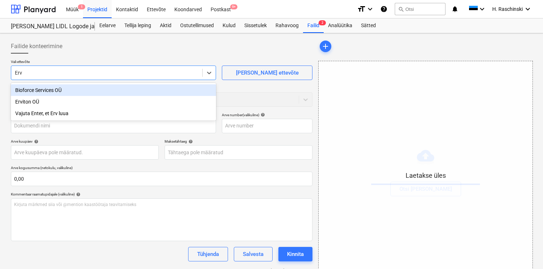
type input "Ervi"
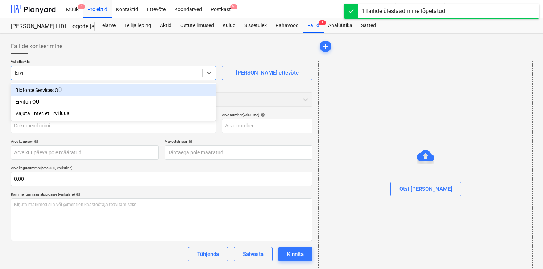
type input "[DATE] tooaja-arvestuse-tabel .xlsx"
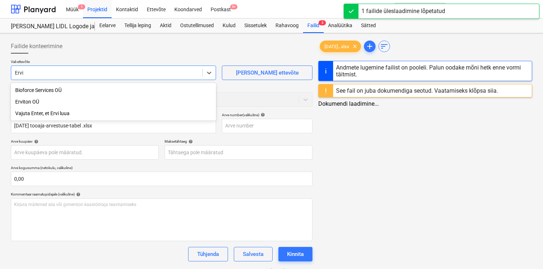
click at [59, 99] on div "Erviton OÜ" at bounding box center [113, 102] width 205 height 12
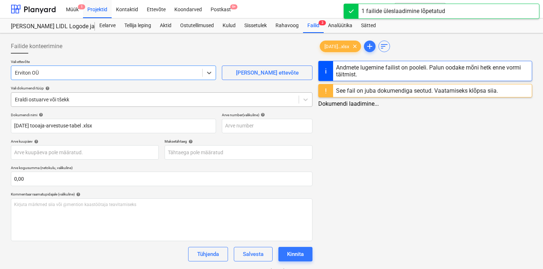
click at [58, 99] on div at bounding box center [155, 99] width 280 height 7
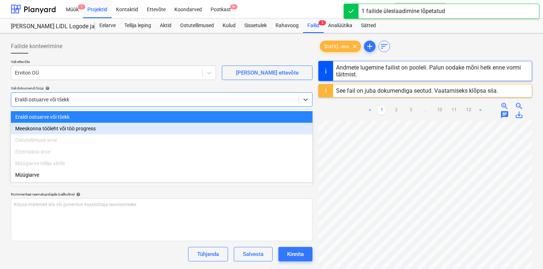
click at [48, 127] on div "Meeskonna tööleht või töö progress" at bounding box center [162, 129] width 302 height 12
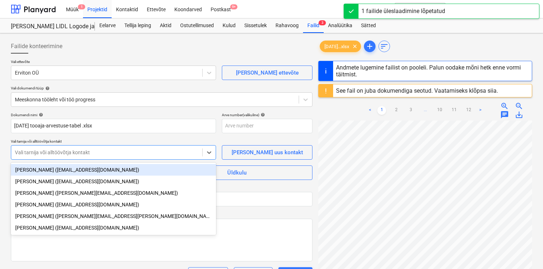
click at [47, 152] on div at bounding box center [107, 152] width 184 height 7
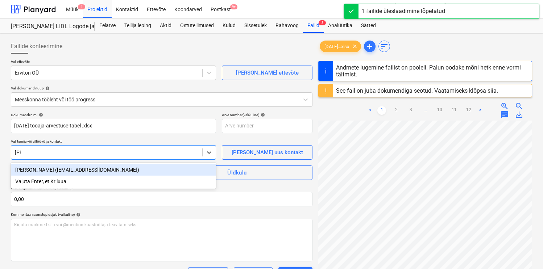
type input "Krist"
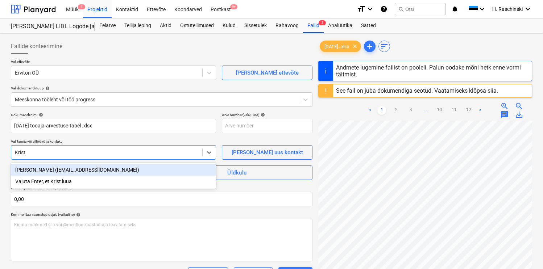
click at [49, 168] on div "[PERSON_NAME] ([EMAIL_ADDRESS][DOMAIN_NAME])" at bounding box center [113, 170] width 205 height 12
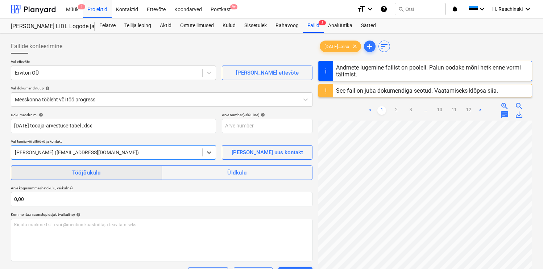
click at [50, 171] on span "Tööjõukulu" at bounding box center [86, 172] width 135 height 9
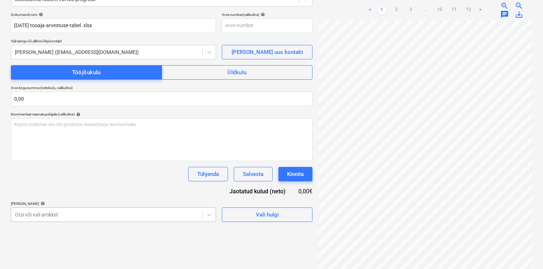
click at [56, 169] on body "Müük 1 Projektid Kontaktid Ettevõte Koondarved Postkast 9+ format_size keyboard…" at bounding box center [271, 34] width 543 height 269
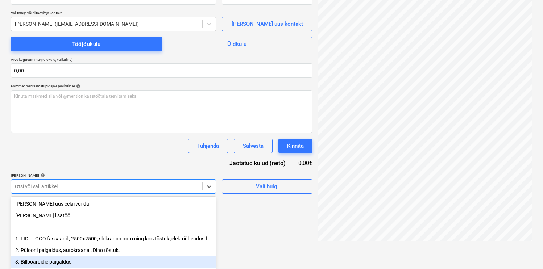
click at [57, 261] on div "3. Billboardidie paigaldus" at bounding box center [113, 262] width 205 height 12
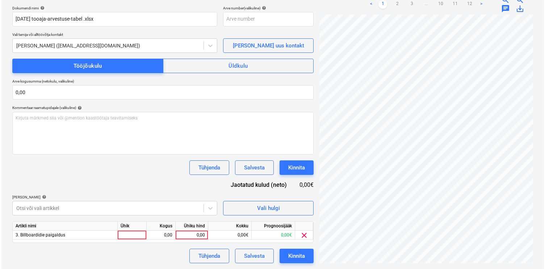
scroll to position [107, 0]
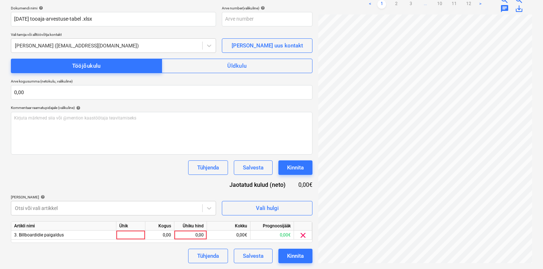
click at [93, 161] on div "Tühjenda Salvesta Kinnita" at bounding box center [162, 168] width 302 height 14
click at [137, 237] on div at bounding box center [130, 235] width 29 height 9
click at [131, 233] on div at bounding box center [130, 235] width 29 height 9
type input "h"
type input "7,5"
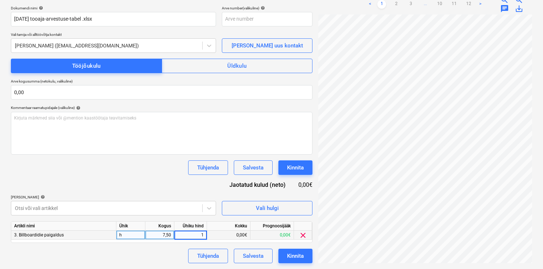
type input "18"
click at [133, 175] on div "Dokumendi nimi help [DATE] tooaja-arvestuse-tabel .xlsx Arve number (valikuline…" at bounding box center [162, 135] width 302 height 258
click at [305, 257] on button "Kinnita" at bounding box center [295, 256] width 34 height 14
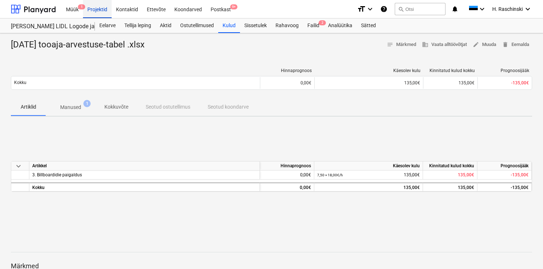
click at [102, 9] on div "Projektid" at bounding box center [97, 9] width 29 height 18
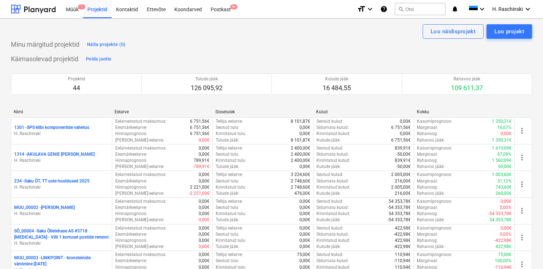
scroll to position [737, 0]
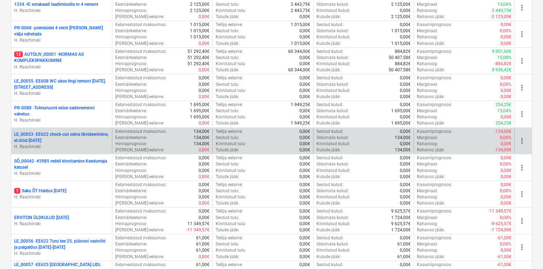
click at [65, 136] on p "LE_00053 - EE622 check-out seina likvideerimine, el.tööd [DATE]" at bounding box center [61, 138] width 95 height 12
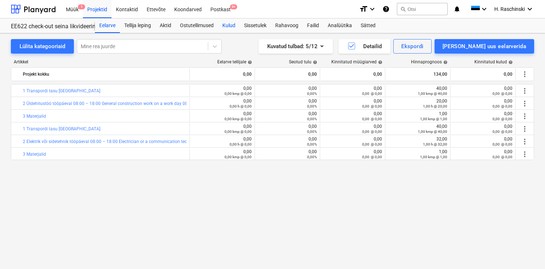
click at [234, 25] on div "Kulud" at bounding box center [229, 25] width 22 height 14
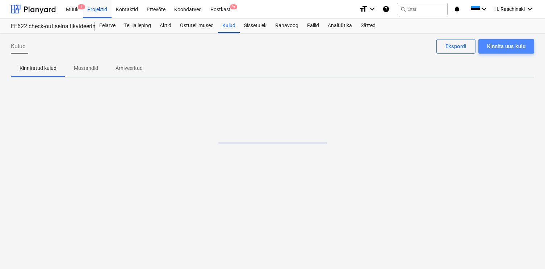
click at [498, 49] on div "Kinnita uus kulu" at bounding box center [506, 46] width 38 height 9
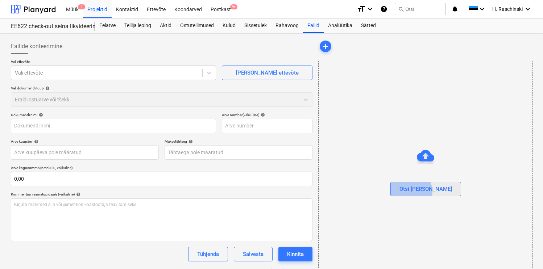
click at [425, 192] on div "Otsi [PERSON_NAME]" at bounding box center [425, 188] width 53 height 9
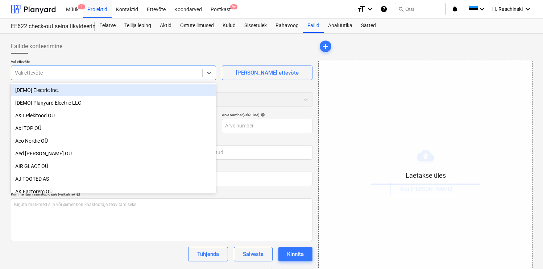
click at [136, 75] on div at bounding box center [107, 72] width 184 height 7
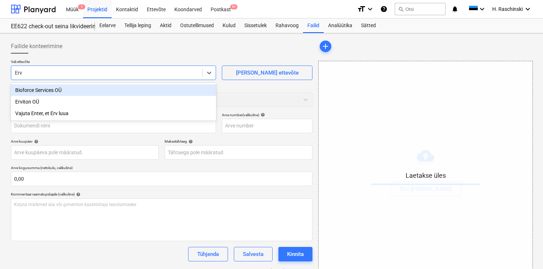
type input "Ervi"
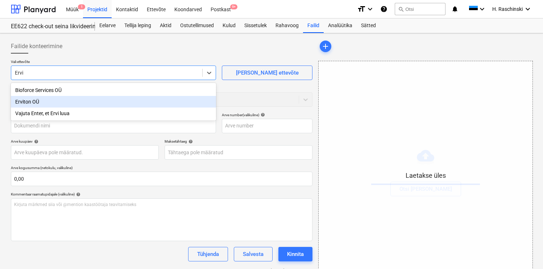
click at [93, 103] on div "Erviton OÜ" at bounding box center [113, 102] width 205 height 12
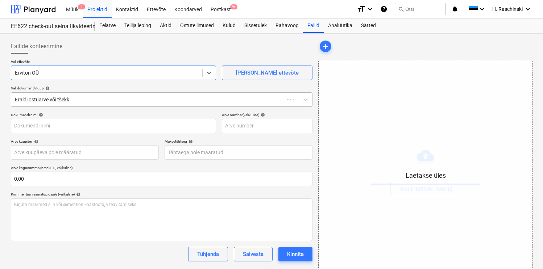
click at [102, 101] on div at bounding box center [148, 99] width 266 height 7
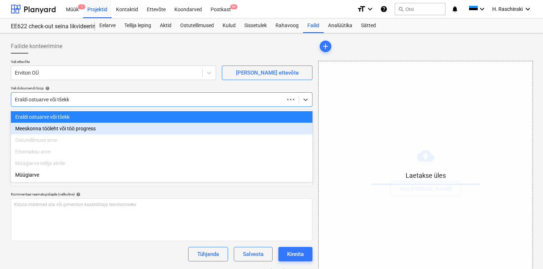
click at [66, 129] on div "Meeskonna tööleht või töö progress" at bounding box center [162, 129] width 302 height 12
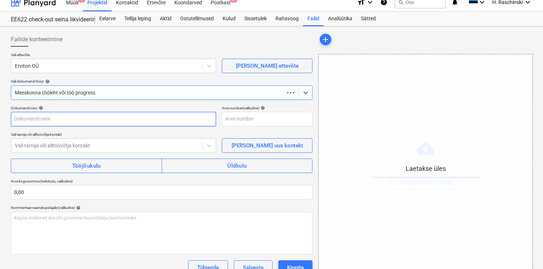
scroll to position [10, 0]
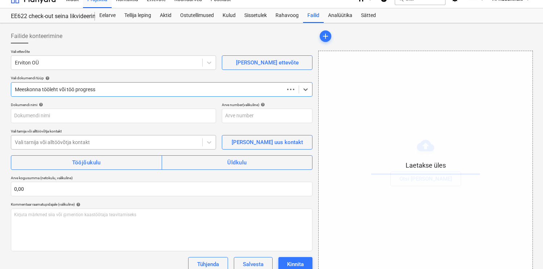
click at [63, 145] on div at bounding box center [107, 142] width 184 height 7
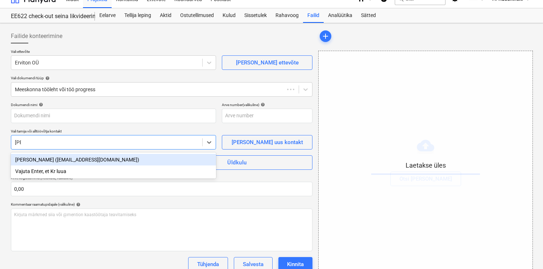
type input "Krist"
click at [78, 161] on div "[PERSON_NAME] ([EMAIL_ADDRESS][DOMAIN_NAME])" at bounding box center [113, 160] width 205 height 12
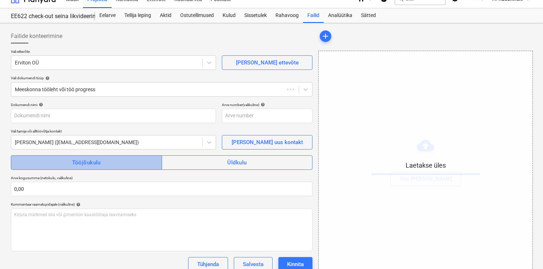
click at [80, 159] on div "Tööjõukulu" at bounding box center [86, 162] width 29 height 9
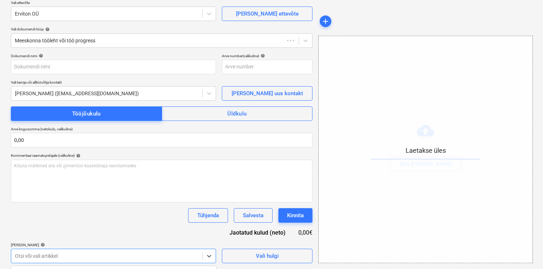
scroll to position [165, 0]
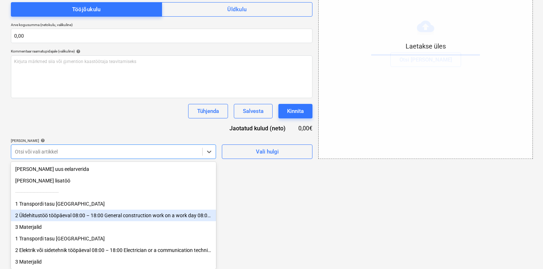
scroll to position [0, 0]
click at [80, 217] on div "2 Üldehitustöö tööpäeval 08:00 – 18:00 General construction work on a work day …" at bounding box center [113, 216] width 205 height 12
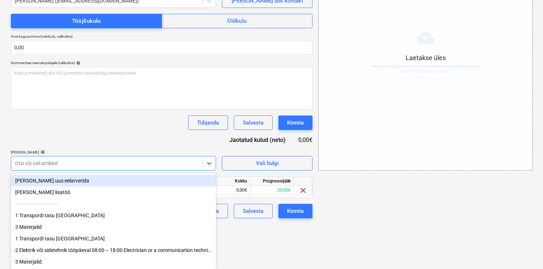
scroll to position [107, 0]
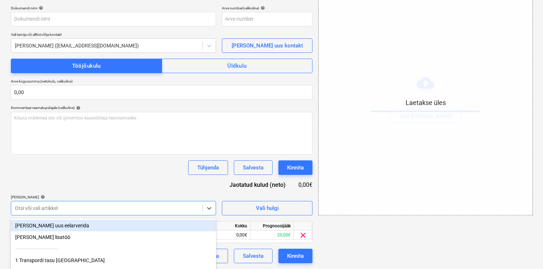
click at [113, 127] on div "Dokumendi nimi help Arve number (valikuline) help Vali tarnija või alltöövõtja …" at bounding box center [162, 135] width 302 height 258
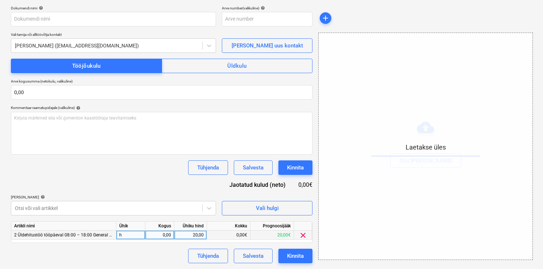
click at [167, 234] on div "0,00" at bounding box center [159, 235] width 23 height 9
type input "7"
click at [153, 178] on div "Dokumendi nimi help Arve number (valikuline) help Vali tarnija või alltöövõtja …" at bounding box center [162, 135] width 302 height 258
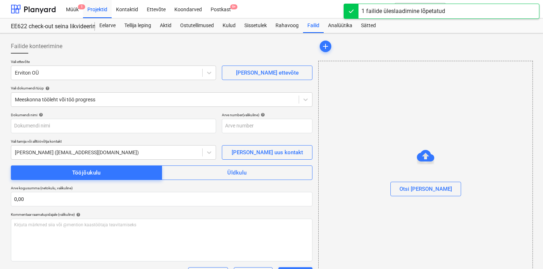
type input "[DATE] tooaja-arvestuse-tabel .xlsx"
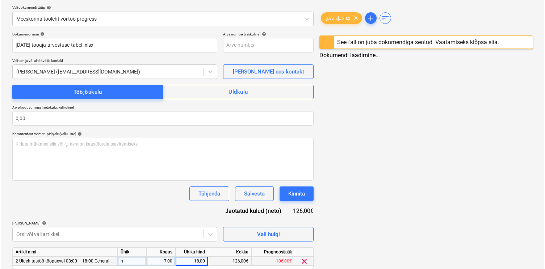
scroll to position [107, 0]
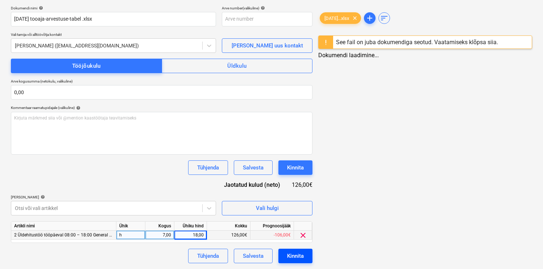
click at [293, 256] on div "Kinnita" at bounding box center [295, 255] width 17 height 9
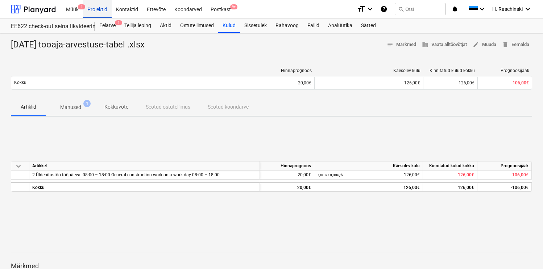
click at [97, 12] on div "Projektid" at bounding box center [97, 9] width 29 height 18
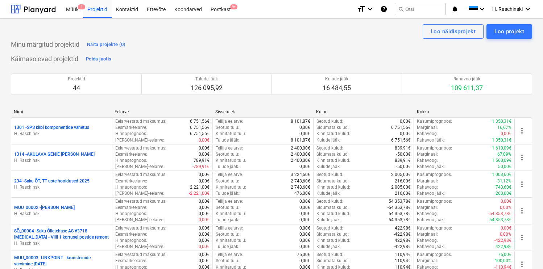
scroll to position [657, 0]
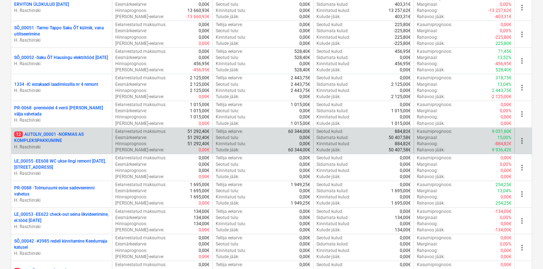
click at [51, 140] on p "12 AUTOLIV_00001 - NORMAS AS KOMPLEKSPAKKUMINE" at bounding box center [61, 138] width 95 height 12
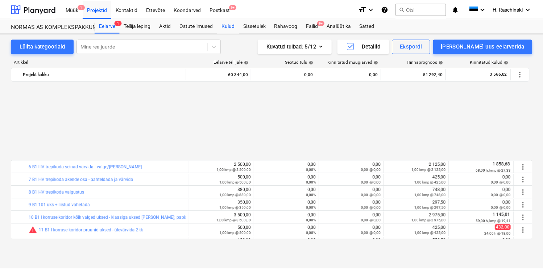
scroll to position [339, 0]
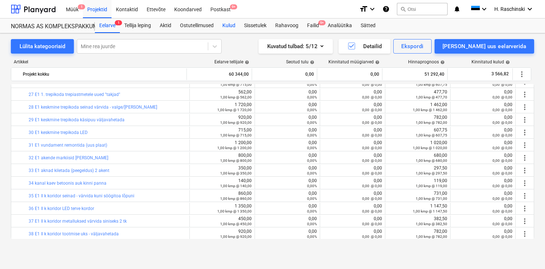
click at [231, 24] on div "Kulud" at bounding box center [229, 25] width 22 height 14
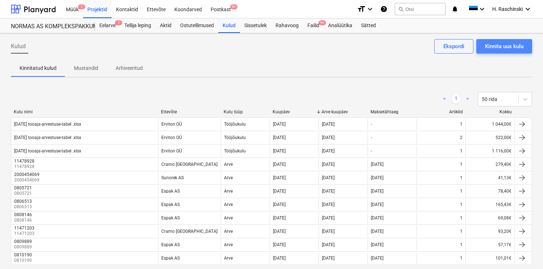
click at [510, 47] on div "Kinnita uus kulu" at bounding box center [504, 46] width 38 height 9
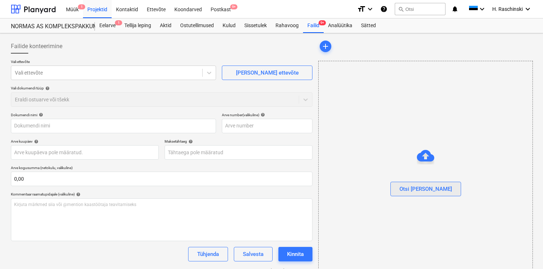
click at [417, 188] on div "Otsi [PERSON_NAME]" at bounding box center [425, 188] width 53 height 9
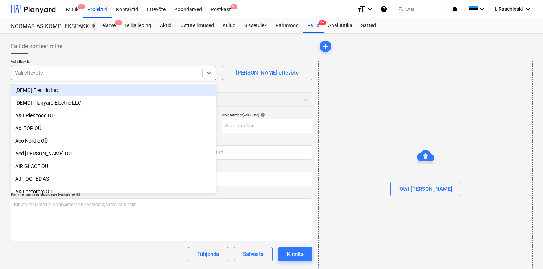
click at [142, 77] on div "Vali ettevõte" at bounding box center [106, 73] width 191 height 10
type input "[DATE] tooaja-arvestuse-tabel .xlsx"
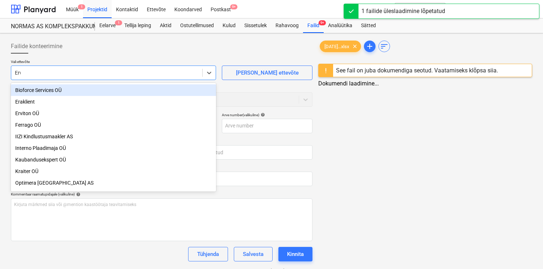
type input "Ervi"
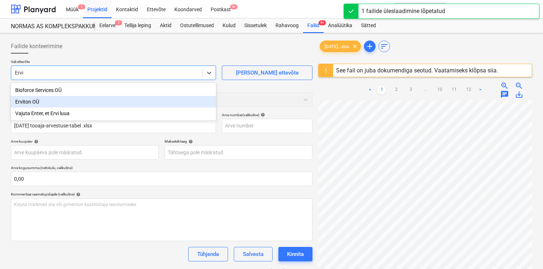
click at [99, 101] on div "Erviton OÜ" at bounding box center [113, 102] width 205 height 12
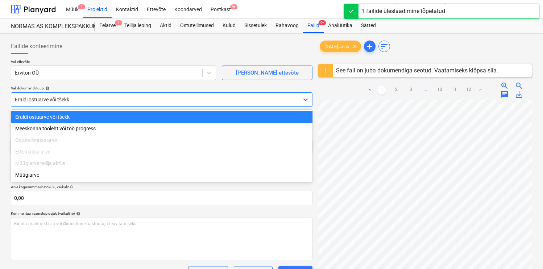
click at [88, 100] on div at bounding box center [155, 99] width 280 height 7
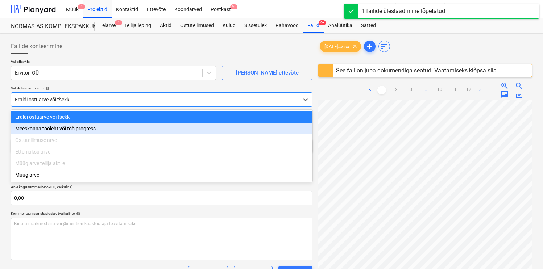
click at [60, 126] on div "Meeskonna tööleht või töö progress" at bounding box center [162, 129] width 302 height 12
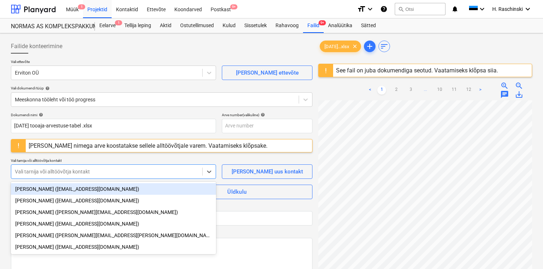
click at [47, 171] on div at bounding box center [107, 171] width 184 height 7
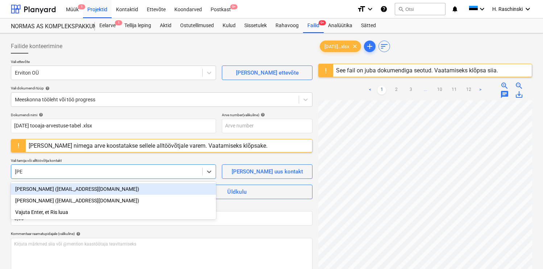
type input "Risto"
click at [41, 187] on div "[PERSON_NAME] ([EMAIL_ADDRESS][DOMAIN_NAME])" at bounding box center [113, 189] width 205 height 12
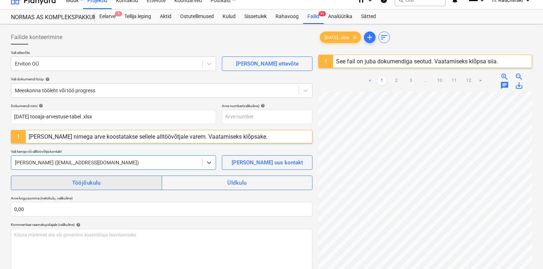
click at [45, 184] on span "Tööjõukulu" at bounding box center [86, 182] width 135 height 9
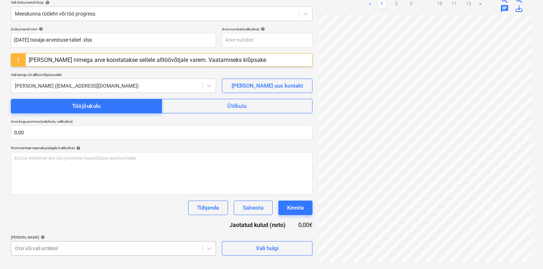
click at [56, 183] on body "Müük 1 Projektid Kontaktid Ettevõte Koondarved Postkast 9+ format_size keyboard…" at bounding box center [271, 48] width 543 height 269
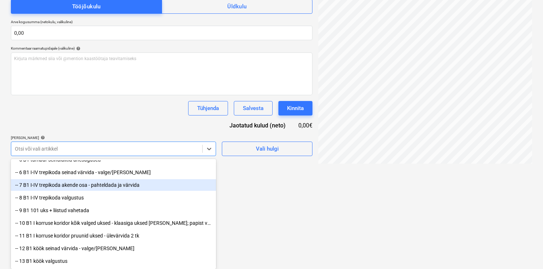
scroll to position [108, 0]
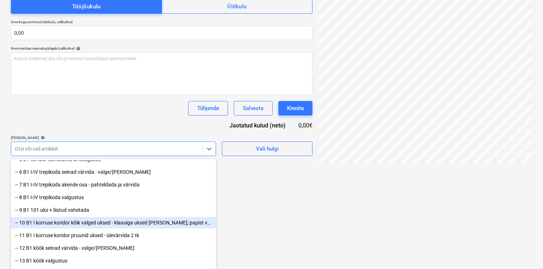
click at [73, 221] on div "-- 10 B1 I korruse koridor kõik valged uksed - klaasiga uksed [PERSON_NAME]; pa…" at bounding box center [113, 223] width 205 height 12
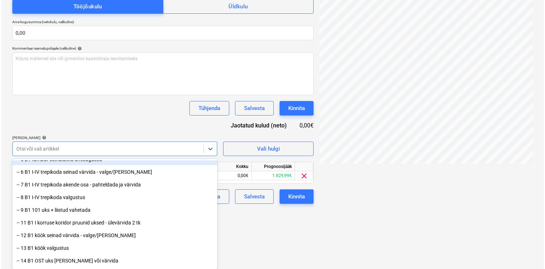
scroll to position [126, 0]
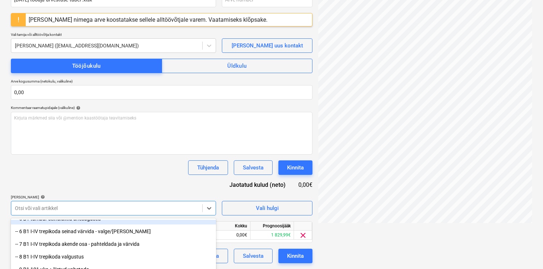
click at [96, 122] on div "Dokumendi nimi help [DATE] tooaja-arvestuse-tabel .xlsx Arve number (valikuline…" at bounding box center [162, 125] width 302 height 277
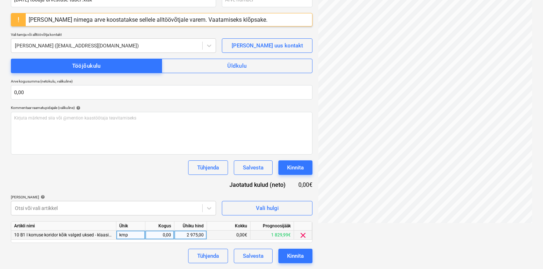
click at [140, 236] on div "kmp" at bounding box center [130, 235] width 29 height 9
type input "h"
click at [201, 237] on div "2 975,00" at bounding box center [190, 235] width 26 height 9
type input "18"
click at [163, 233] on div "0,00" at bounding box center [159, 235] width 23 height 9
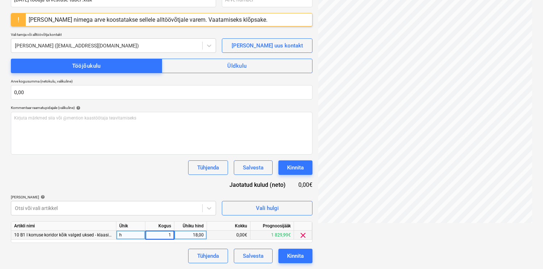
type input "15"
click at [159, 187] on div "Dokumendi nimi help [DATE] tooaja-arvestuse-tabel .xlsx Arve number (valikuline…" at bounding box center [162, 125] width 302 height 277
click at [170, 234] on div "15,00" at bounding box center [159, 235] width 23 height 9
type input "14"
click at [160, 189] on div "Dokumendi nimi help [DATE] tooaja-arvestuse-tabel .xlsx Arve number (valikuline…" at bounding box center [162, 125] width 302 height 277
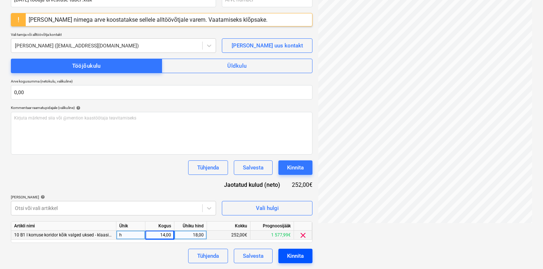
click at [291, 261] on div "Kinnita" at bounding box center [295, 255] width 17 height 9
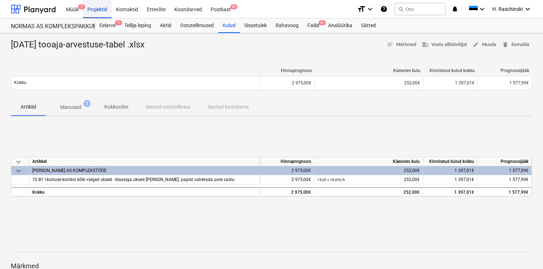
click at [99, 11] on div "Projektid" at bounding box center [97, 9] width 29 height 18
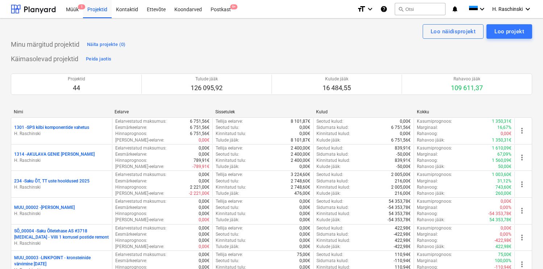
scroll to position [230, 0]
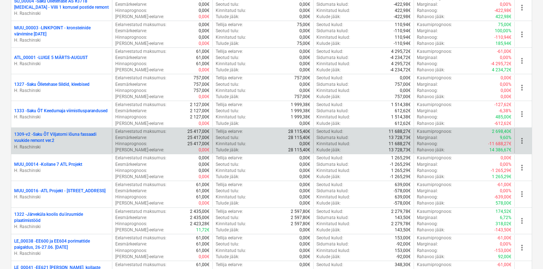
click at [87, 136] on p "1309-v2 - Saku ÕT Viljatorni lõuna fassaadi vuukide remont ver.2" at bounding box center [61, 138] width 95 height 12
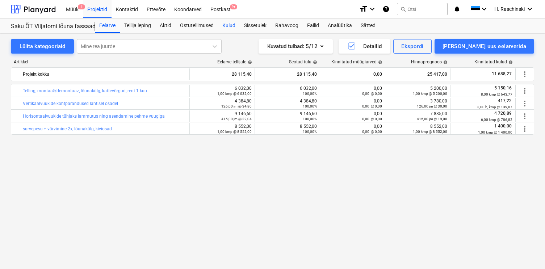
click at [237, 24] on div "Kulud" at bounding box center [229, 25] width 22 height 14
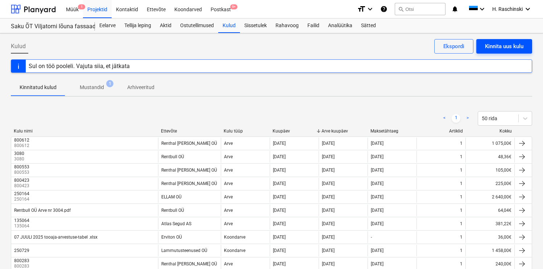
click at [487, 45] on div "Kinnita uus kulu" at bounding box center [504, 46] width 38 height 9
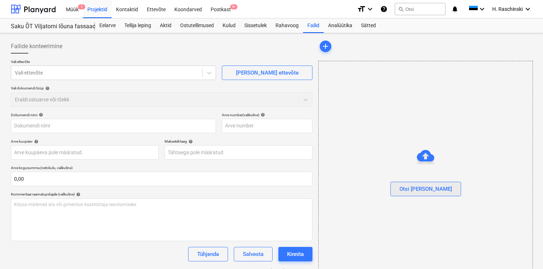
click at [427, 188] on div "Otsi [PERSON_NAME]" at bounding box center [425, 188] width 53 height 9
type input "[DATE] tooaja-arvestuse-tabel .xlsx"
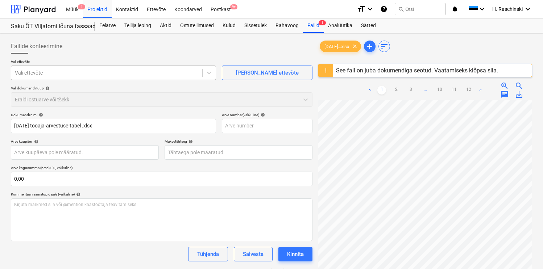
click at [83, 77] on div "Vali ettevõte" at bounding box center [106, 73] width 191 height 10
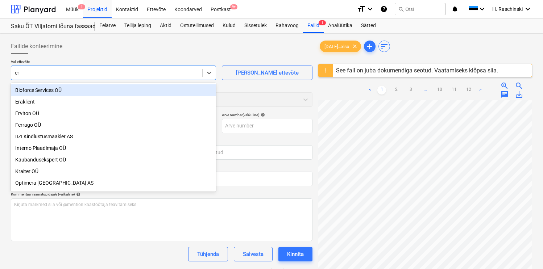
type input "erv"
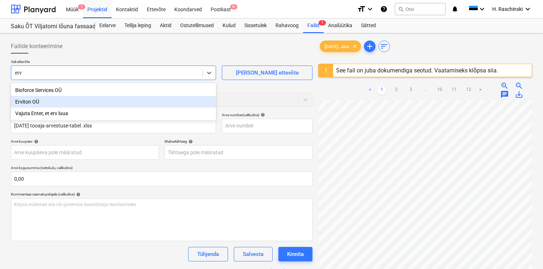
click at [37, 103] on div "Erviton OÜ" at bounding box center [113, 102] width 205 height 12
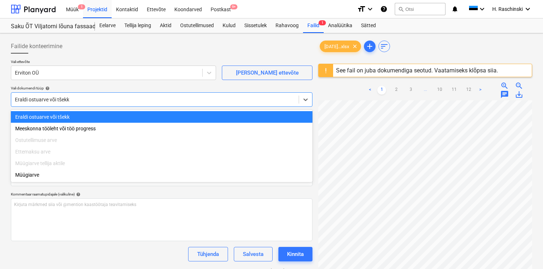
click at [52, 101] on div at bounding box center [155, 99] width 280 height 7
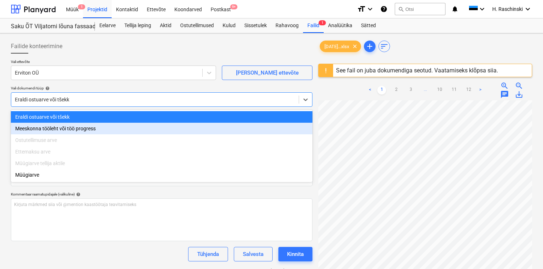
click at [46, 126] on div "Meeskonna tööleht või töö progress" at bounding box center [162, 129] width 302 height 12
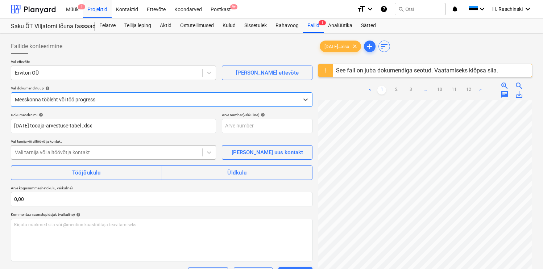
click at [57, 153] on div at bounding box center [107, 152] width 184 height 7
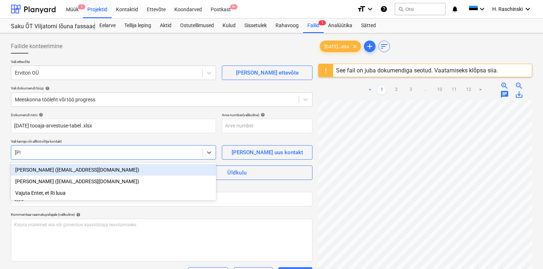
type input "Risto"
click at [47, 168] on div "[PERSON_NAME] ([EMAIL_ADDRESS][DOMAIN_NAME])" at bounding box center [113, 170] width 205 height 12
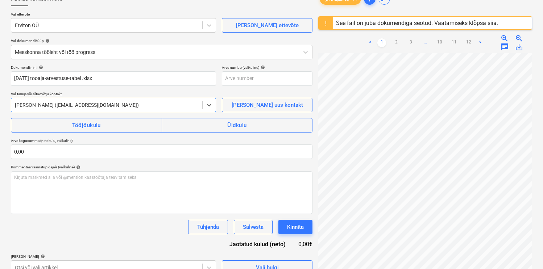
scroll to position [69, 0]
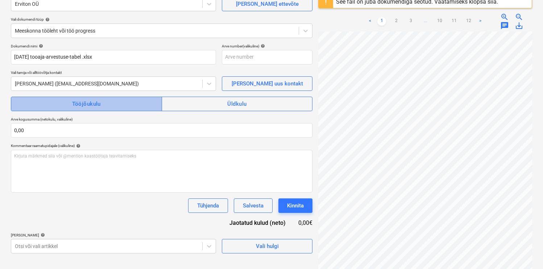
click at [86, 111] on button "Tööjõukulu" at bounding box center [86, 104] width 151 height 14
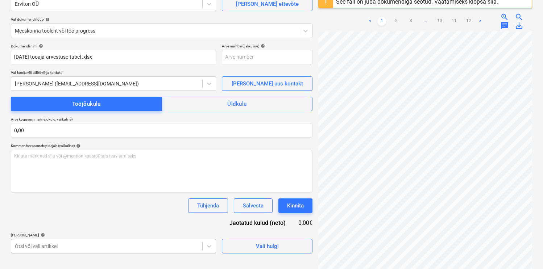
click at [66, 200] on body "Müük 1 Projektid Kontaktid Ettevõte Koondarved Postkast 9+ format_size keyboard…" at bounding box center [271, 65] width 543 height 269
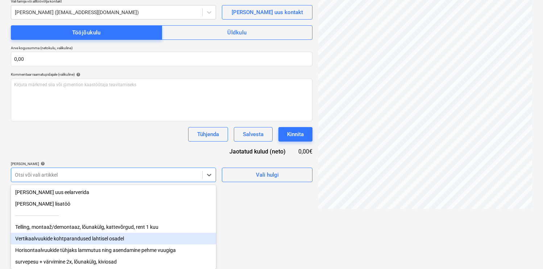
click at [71, 239] on div "Vertikaalvuukide kohtparandused lahtisel osadel" at bounding box center [113, 239] width 205 height 12
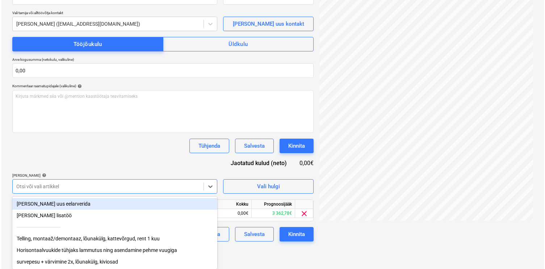
scroll to position [107, 0]
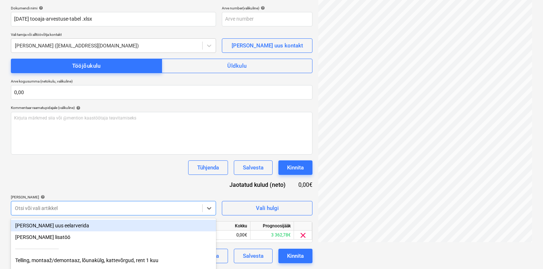
click at [101, 146] on div "Dokumendi nimi help [DATE] tooaja-arvestuse-tabel .xlsx Arve number (valikuline…" at bounding box center [162, 135] width 302 height 258
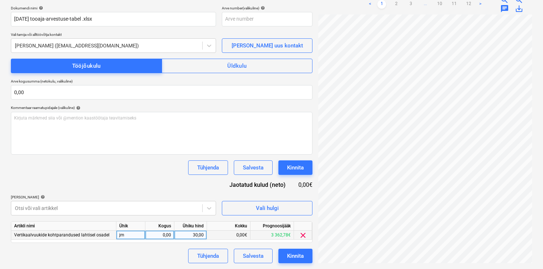
click at [133, 236] on div "jm" at bounding box center [130, 235] width 29 height 9
type input "h"
type input "66"
type input "18"
click at [123, 186] on div "Dokumendi nimi help [DATE] tooaja-arvestuse-tabel .xlsx Arve number (valikuline…" at bounding box center [162, 135] width 302 height 258
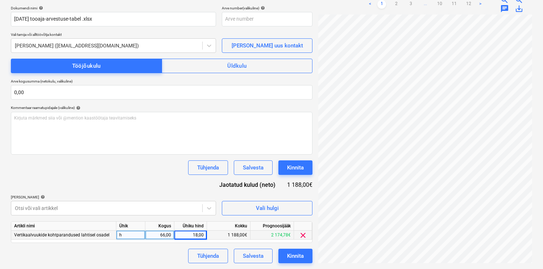
click at [123, 186] on div "Dokumendi nimi help [DATE] tooaja-arvestuse-tabel .xlsx Arve number (valikuline…" at bounding box center [162, 135] width 302 height 258
click at [296, 255] on div "Kinnita" at bounding box center [295, 255] width 17 height 9
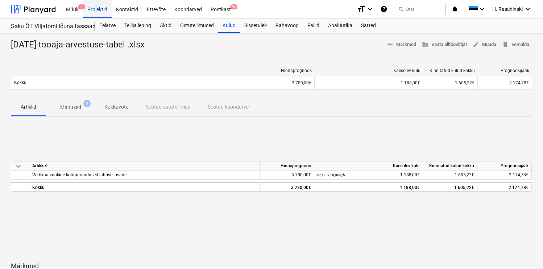
click at [108, 10] on div "Projektid" at bounding box center [97, 9] width 29 height 18
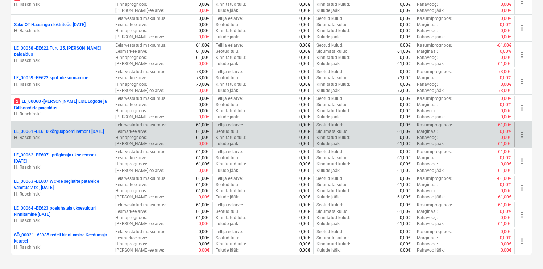
scroll to position [390, 0]
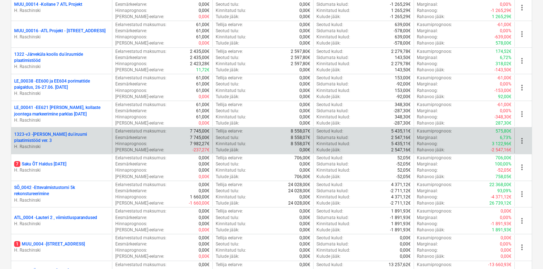
click at [81, 136] on p "1323-v3 - [PERSON_NAME] duširuumi plaatimistööd ver. 3" at bounding box center [61, 138] width 95 height 12
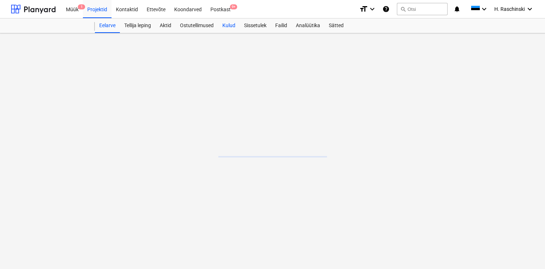
click at [231, 25] on div "Kulud" at bounding box center [229, 25] width 22 height 14
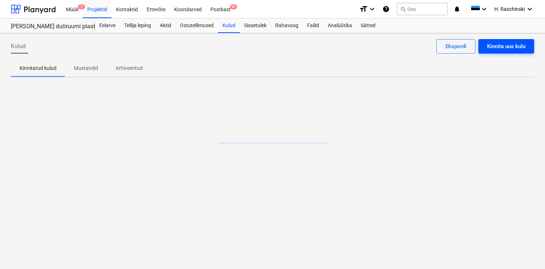
click at [511, 45] on div "Kinnita uus kulu" at bounding box center [506, 46] width 38 height 9
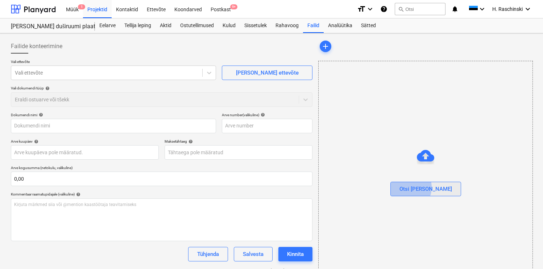
click at [421, 187] on div "Otsi [PERSON_NAME]" at bounding box center [425, 188] width 53 height 9
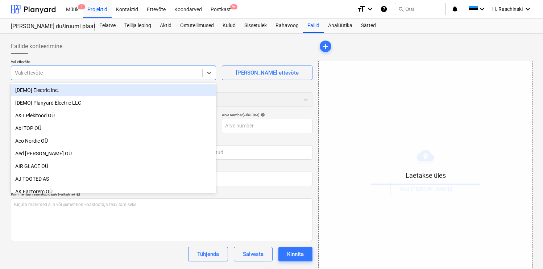
click at [159, 76] on div at bounding box center [107, 72] width 184 height 7
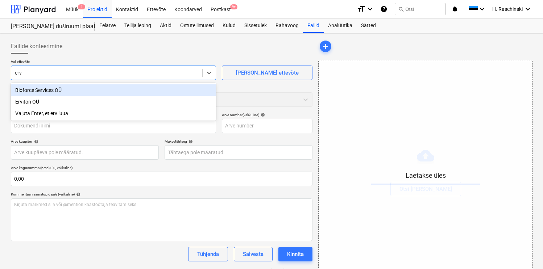
type input "ervi"
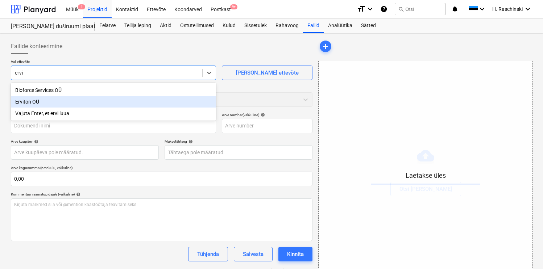
click at [81, 101] on div "Erviton OÜ" at bounding box center [113, 102] width 205 height 12
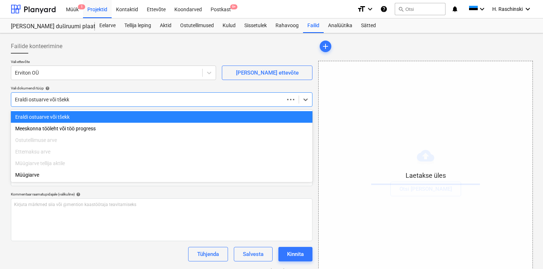
click at [75, 100] on div at bounding box center [148, 99] width 266 height 7
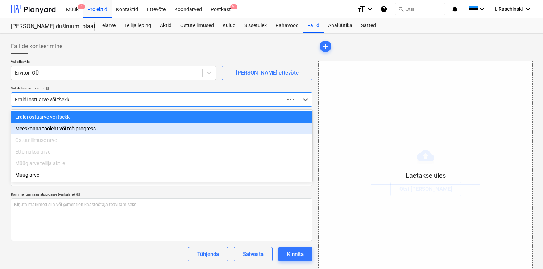
click at [60, 128] on div "Meeskonna tööleht või töö progress" at bounding box center [162, 129] width 302 height 12
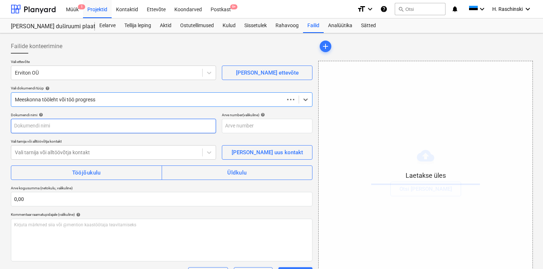
click at [61, 128] on input "text" at bounding box center [113, 126] width 205 height 14
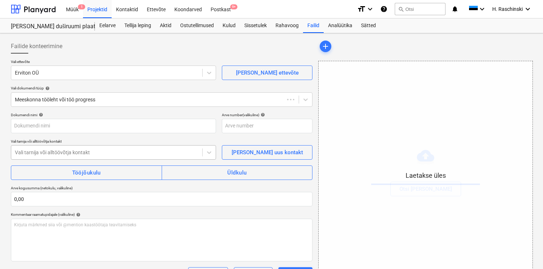
click at [54, 154] on div at bounding box center [107, 152] width 184 height 7
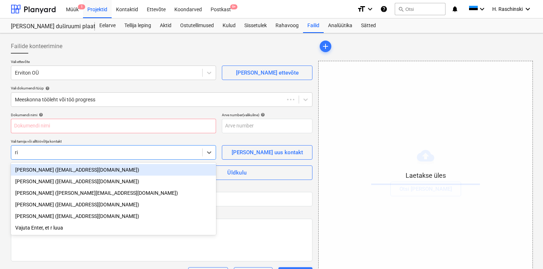
type input "ris"
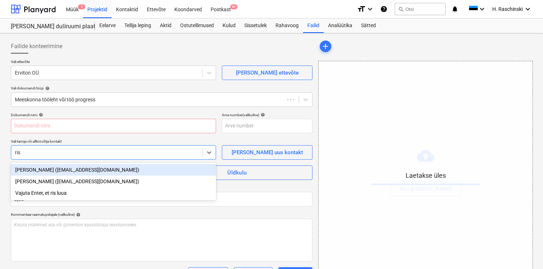
click at [49, 170] on div "[PERSON_NAME] ([EMAIL_ADDRESS][DOMAIN_NAME])" at bounding box center [113, 170] width 205 height 12
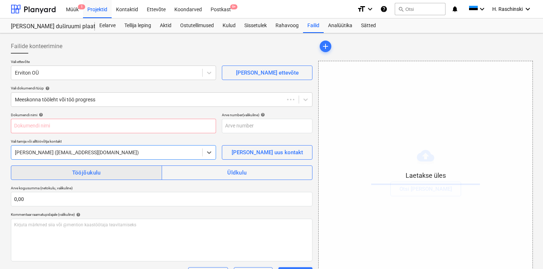
click at [49, 171] on span "Tööjõukulu" at bounding box center [86, 172] width 135 height 9
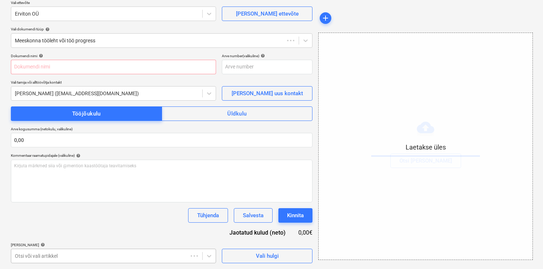
scroll to position [165, 0]
click at [84, 210] on body "Müük 1 Projektid Kontaktid Ettevõte Koondarved Postkast 9+ format_size keyboard…" at bounding box center [271, 75] width 543 height 269
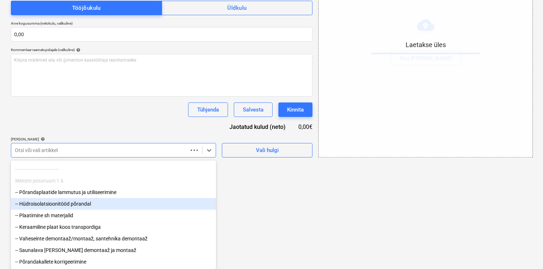
scroll to position [24, 0]
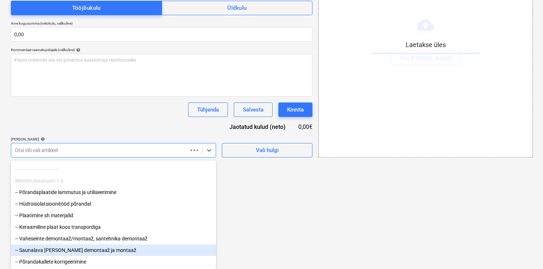
click at [77, 249] on div "-- Saunalava [PERSON_NAME] demontaaž ja montaaž" at bounding box center [113, 251] width 205 height 12
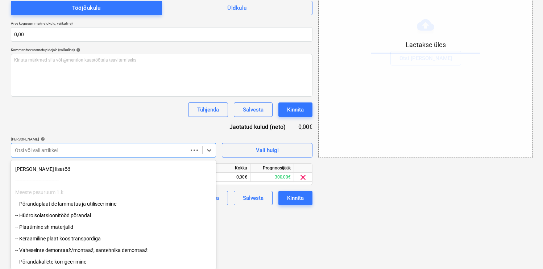
scroll to position [12, 0]
click at [89, 113] on div "Dokumendi nimi help Arve number (valikuline) help Vali tarnija või alltöövõtja …" at bounding box center [162, 77] width 302 height 258
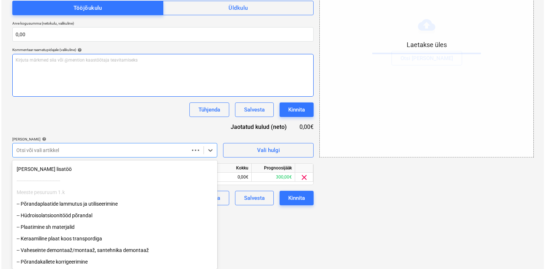
scroll to position [107, 0]
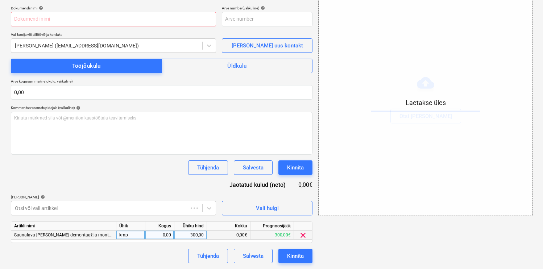
click at [130, 239] on div "kmp" at bounding box center [130, 235] width 29 height 9
type input "h"
click at [165, 236] on div "0,00" at bounding box center [159, 235] width 23 height 9
type input "8"
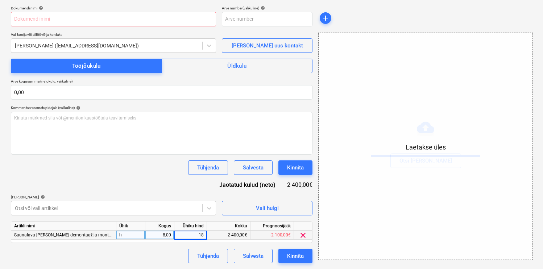
click at [156, 173] on div "Tühjenda Salvesta Kinnita" at bounding box center [162, 168] width 302 height 14
click at [294, 256] on div "Kinnita" at bounding box center [295, 255] width 17 height 9
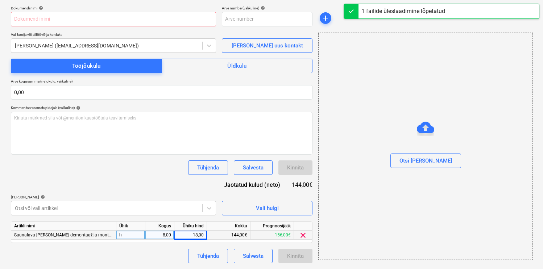
type input "[DATE] tooaja-arvestuse-tabel .xlsx"
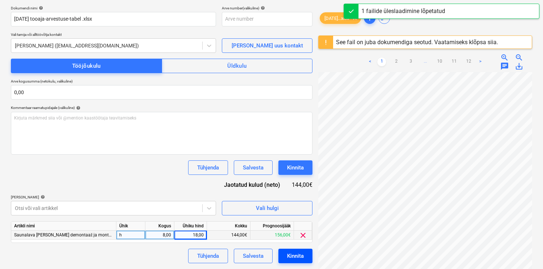
click at [295, 254] on div "Kinnita" at bounding box center [295, 255] width 17 height 9
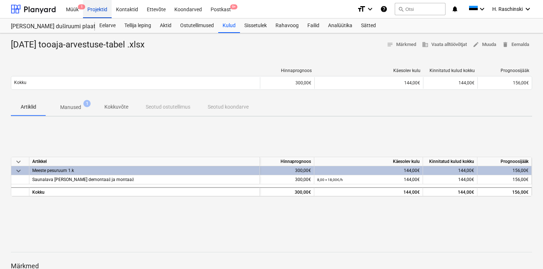
click at [101, 11] on div "Projektid" at bounding box center [97, 9] width 29 height 18
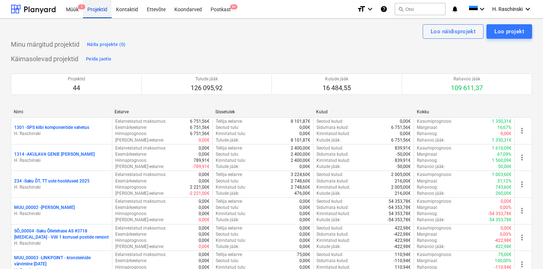
click at [94, 11] on div "Projektid" at bounding box center [97, 9] width 29 height 18
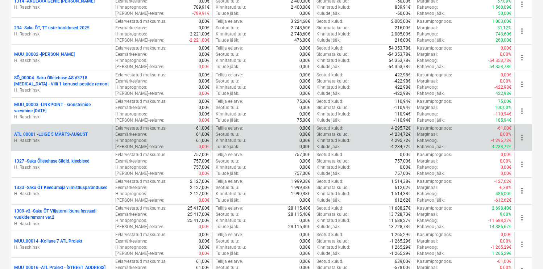
scroll to position [420, 0]
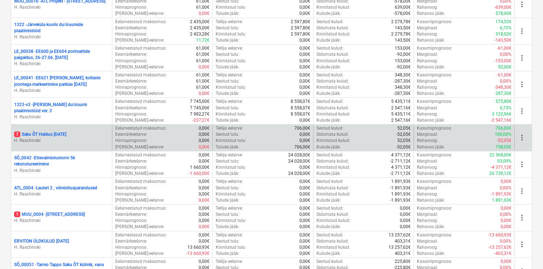
click at [59, 136] on p "7 Saku ÕT Haldus [DATE]" at bounding box center [40, 135] width 52 height 6
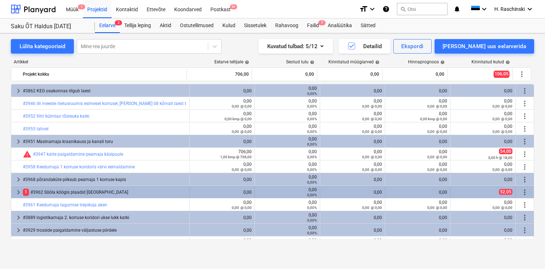
click at [20, 193] on span "keyboard_arrow_right" at bounding box center [18, 192] width 9 height 9
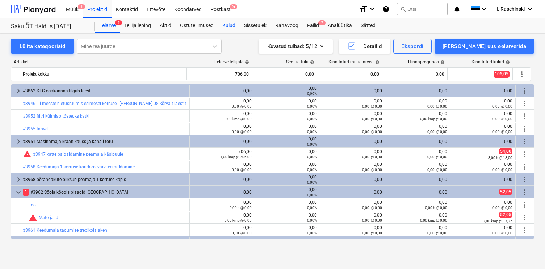
click at [230, 28] on div "Kulud" at bounding box center [229, 25] width 22 height 14
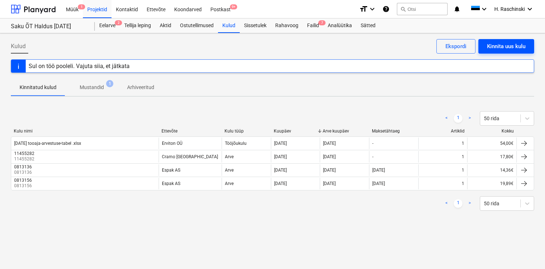
click at [513, 50] on div "Kinnita uus kulu" at bounding box center [506, 46] width 38 height 9
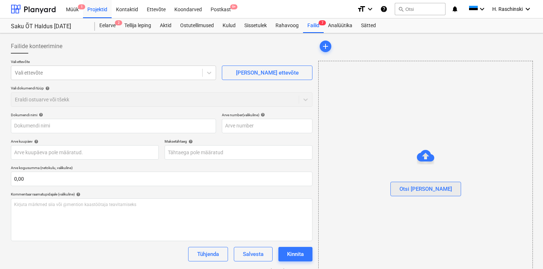
click at [422, 188] on div "Otsi [PERSON_NAME]" at bounding box center [425, 188] width 53 height 9
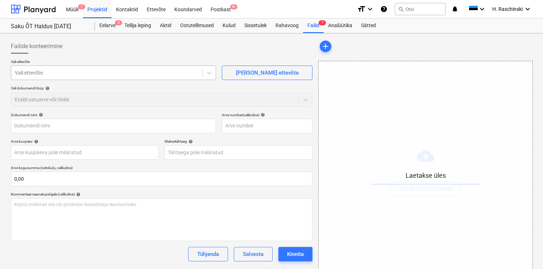
type input "[DATE] tooaja-arvestuse-tabel .xlsx"
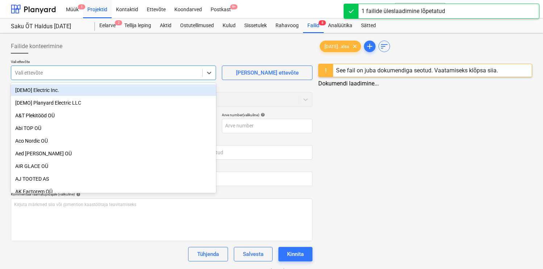
click at [133, 75] on div at bounding box center [107, 72] width 184 height 7
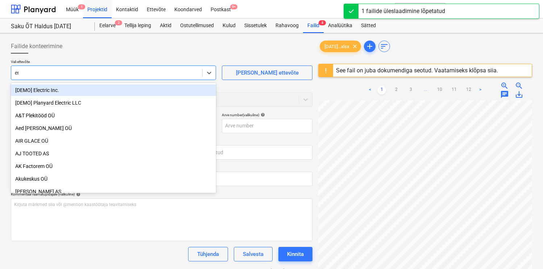
type input "erv"
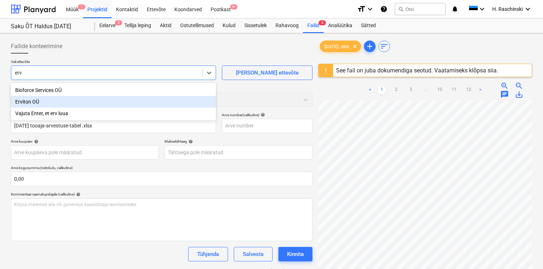
click at [60, 104] on div "Erviton OÜ" at bounding box center [113, 102] width 205 height 12
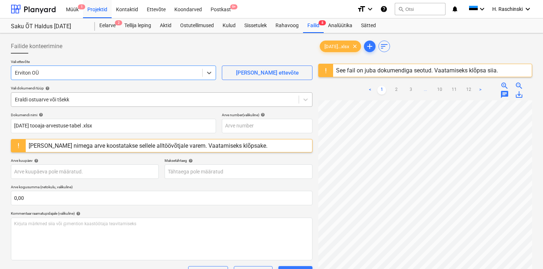
click at [62, 100] on div at bounding box center [155, 99] width 280 height 7
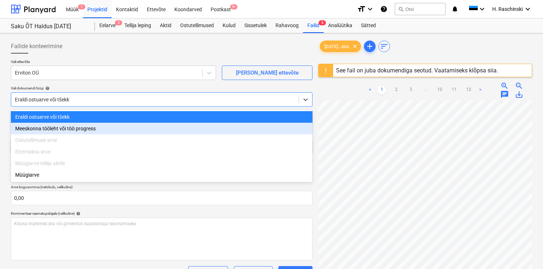
click at [55, 129] on div "Meeskonna tööleht või töö progress" at bounding box center [162, 129] width 302 height 12
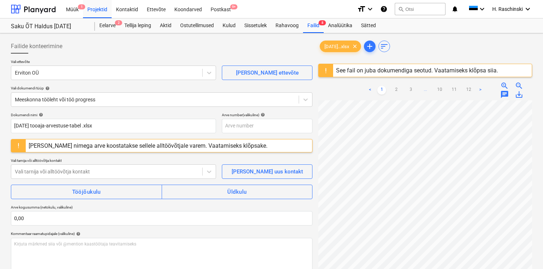
click at [46, 151] on div "[PERSON_NAME] nimega arve koostatakse sellele alltöövõtjale varem. Vaatamiseks …" at bounding box center [148, 146] width 245 height 13
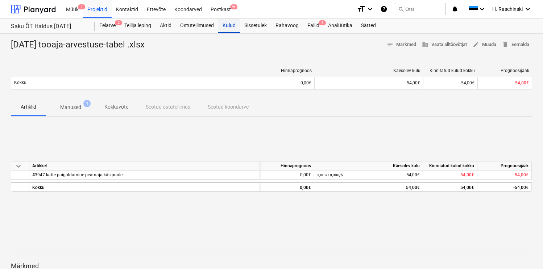
click at [235, 26] on div "Kulud" at bounding box center [229, 25] width 22 height 14
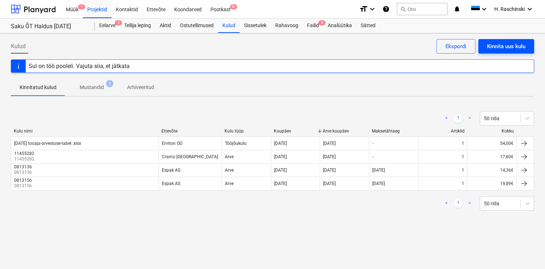
click at [502, 50] on div "Kinnita uus kulu" at bounding box center [506, 46] width 38 height 9
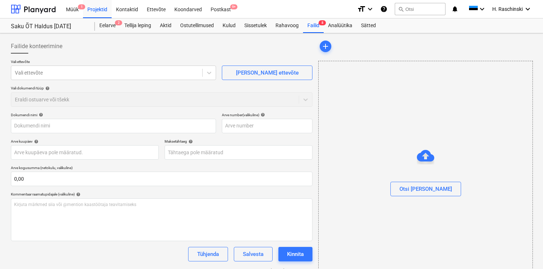
click at [429, 181] on div at bounding box center [426, 176] width 214 height 12
click at [420, 184] on div "Otsi [PERSON_NAME]" at bounding box center [425, 188] width 53 height 9
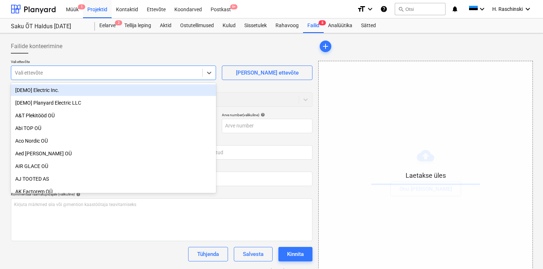
click at [145, 69] on div "Vali ettevõte" at bounding box center [106, 73] width 191 height 10
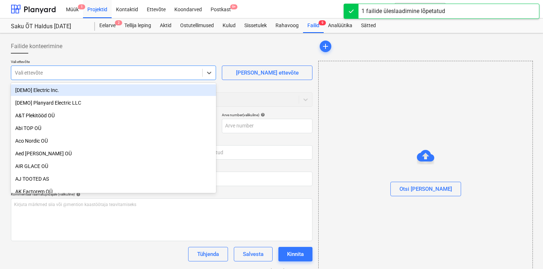
type input "[DATE] tooaja-arvestuse-tabel .xlsx"
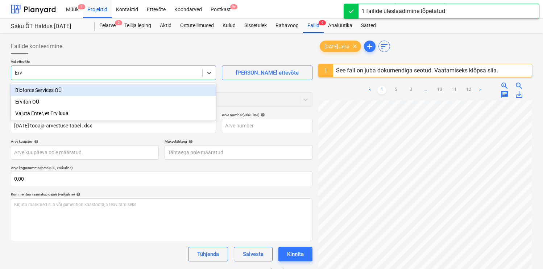
type input "Ervi"
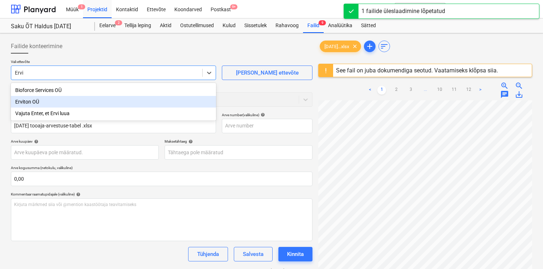
click at [70, 99] on div "Erviton OÜ" at bounding box center [113, 102] width 205 height 12
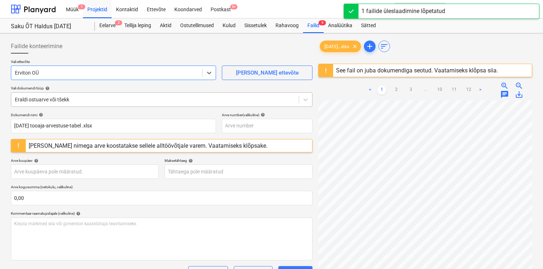
click at [69, 102] on div at bounding box center [155, 99] width 280 height 7
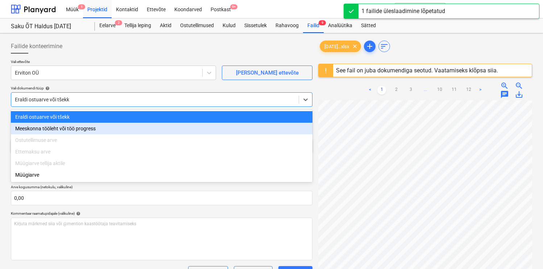
click at [62, 127] on div "Meeskonna tööleht või töö progress" at bounding box center [162, 129] width 302 height 12
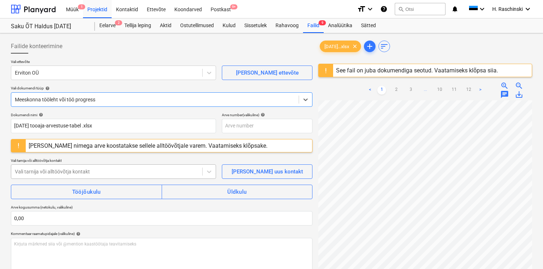
click at [48, 171] on div at bounding box center [107, 171] width 184 height 7
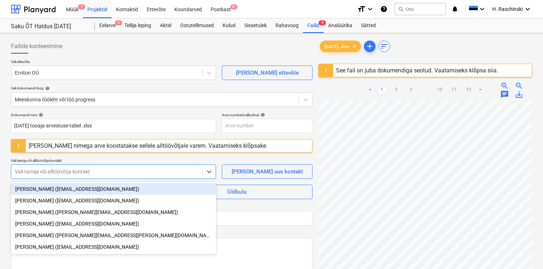
click at [41, 191] on div "[PERSON_NAME] ([EMAIL_ADDRESS][DOMAIN_NAME])" at bounding box center [113, 189] width 205 height 12
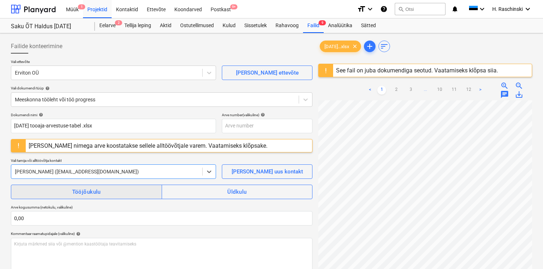
click at [51, 192] on span "Tööjõukulu" at bounding box center [86, 191] width 135 height 9
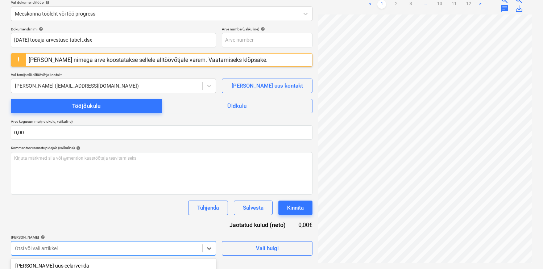
click at [53, 183] on body "Müük 1 Projektid Kontaktid Ettevõte Koondarved Postkast 9+ format_size keyboard…" at bounding box center [271, 48] width 543 height 269
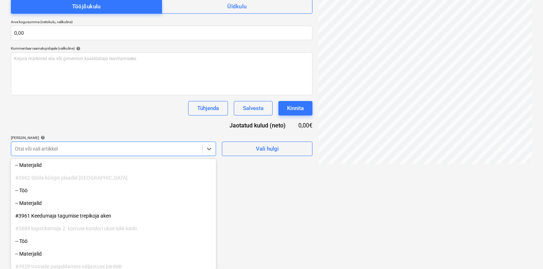
scroll to position [194, 0]
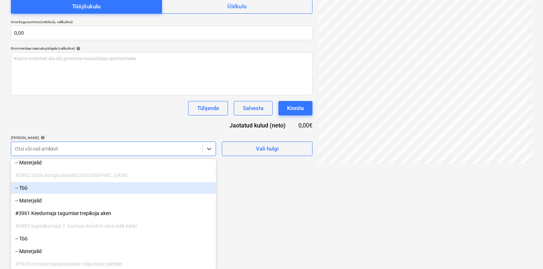
click at [56, 190] on div "-- Töö" at bounding box center [113, 188] width 205 height 12
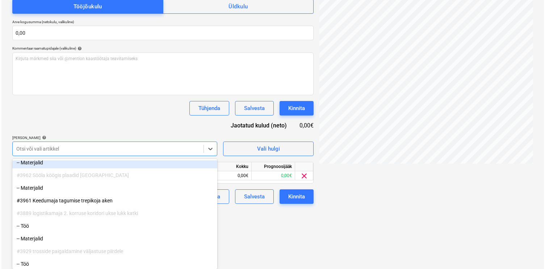
scroll to position [126, 0]
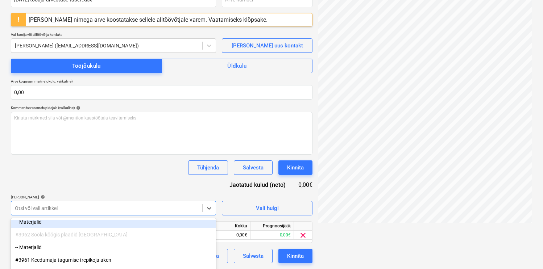
click at [96, 120] on div "Dokumendi nimi help [DATE] tooaja-arvestuse-tabel .xlsx Arve number (valikuline…" at bounding box center [162, 125] width 302 height 277
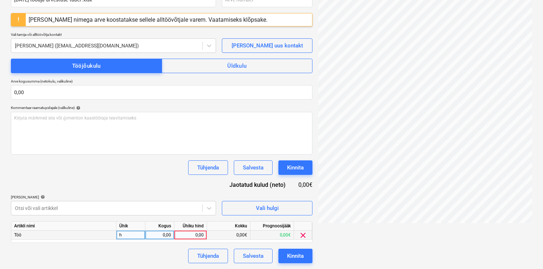
click at [163, 235] on div "0,00" at bounding box center [159, 235] width 23 height 9
type input "14"
click at [158, 186] on div "Dokumendi nimi help [DATE] tooaja-arvestuse-tabel .xlsx Arve number (valikuline…" at bounding box center [162, 125] width 302 height 277
click at [303, 257] on div "Kinnita" at bounding box center [295, 255] width 17 height 9
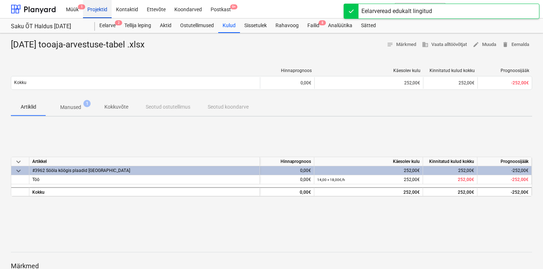
click at [105, 9] on div "Projektid" at bounding box center [97, 9] width 29 height 18
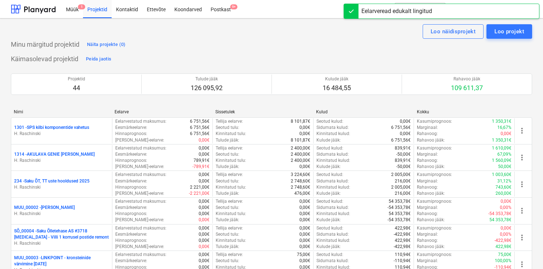
scroll to position [900, 0]
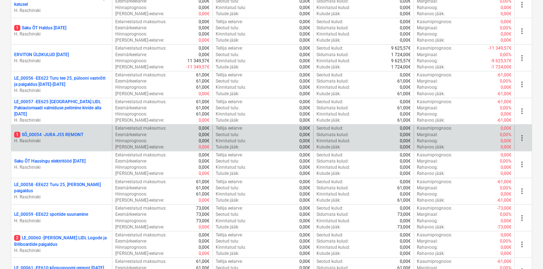
click at [73, 132] on p "1 SÕ_00054 - JURA J55 REMONT" at bounding box center [48, 135] width 69 height 6
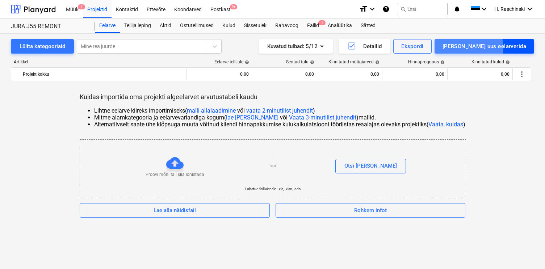
click at [484, 48] on div "[PERSON_NAME] uus eelarverida" at bounding box center [485, 46] width 84 height 9
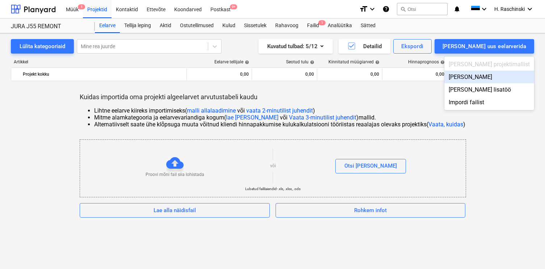
click at [490, 76] on div "[PERSON_NAME]" at bounding box center [490, 77] width 90 height 13
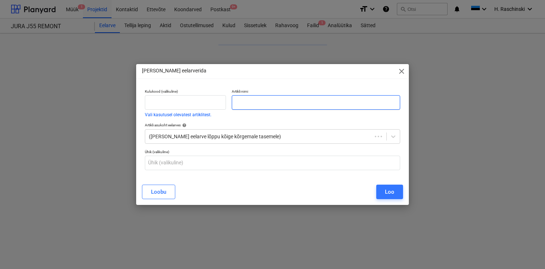
click at [342, 100] on input "text" at bounding box center [316, 102] width 168 height 14
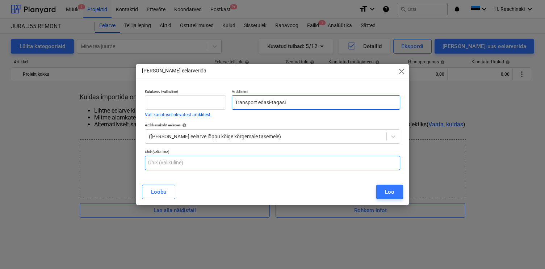
type input "Transport edasi-tagasi"
click at [253, 161] on input "text" at bounding box center [272, 163] width 255 height 14
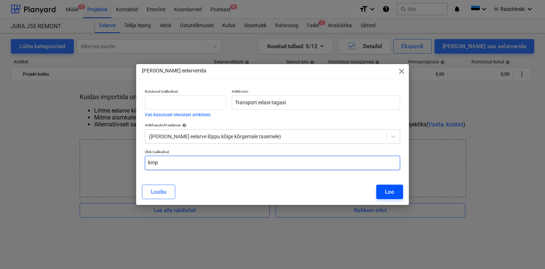
type input "kmp"
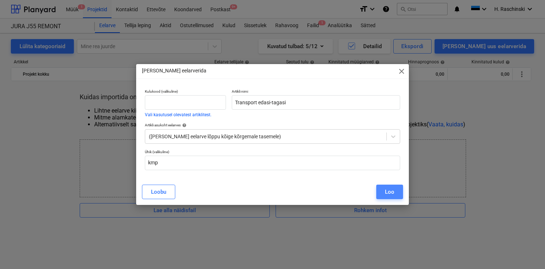
click at [391, 190] on div "Loo" at bounding box center [389, 191] width 9 height 9
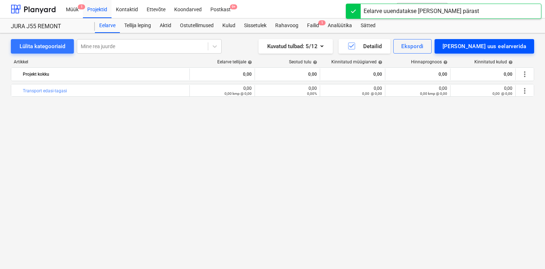
click at [489, 45] on div "[PERSON_NAME] uus eelarverida" at bounding box center [485, 46] width 84 height 9
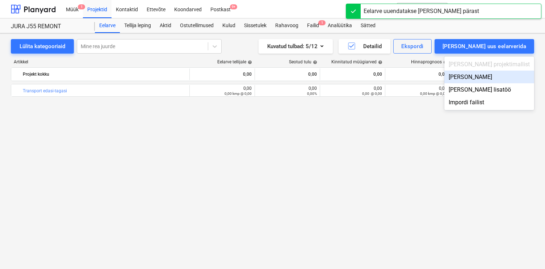
click at [496, 78] on div "[PERSON_NAME]" at bounding box center [490, 77] width 90 height 13
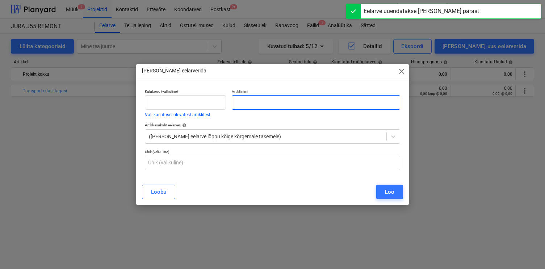
click at [373, 106] on input "text" at bounding box center [316, 102] width 168 height 14
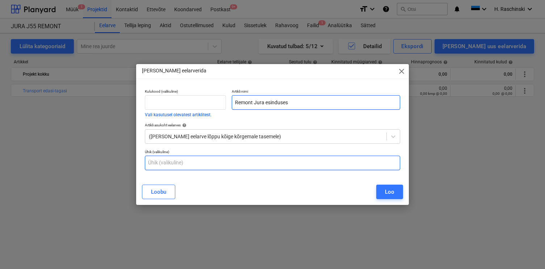
type input "Remont Jura esinduses"
click at [258, 161] on input "text" at bounding box center [272, 163] width 255 height 14
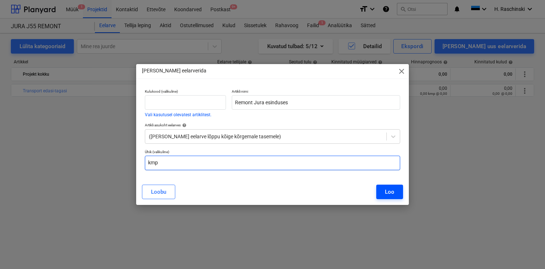
type input "kmp"
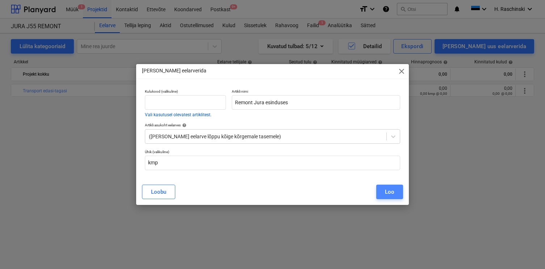
click at [400, 191] on button "Loo" at bounding box center [390, 192] width 27 height 14
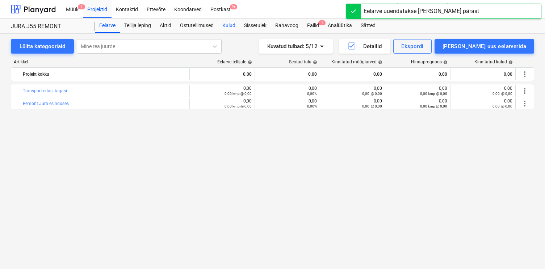
click at [232, 26] on div "Kulud" at bounding box center [229, 25] width 22 height 14
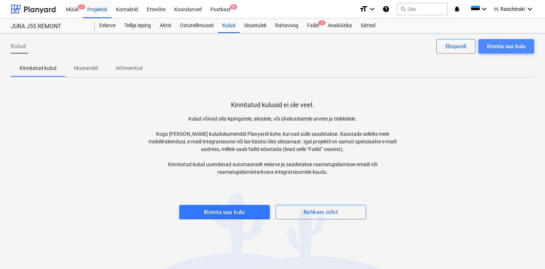
click at [517, 52] on button "Kinnita uus kulu" at bounding box center [507, 46] width 56 height 14
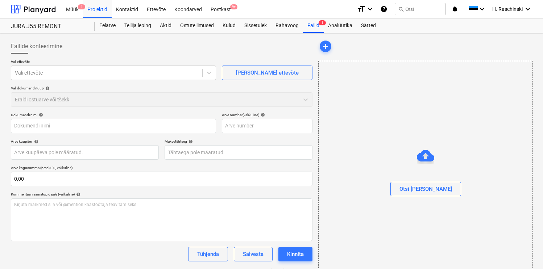
click at [432, 197] on div at bounding box center [426, 199] width 214 height 6
click at [431, 190] on div "Otsi [PERSON_NAME]" at bounding box center [425, 188] width 53 height 9
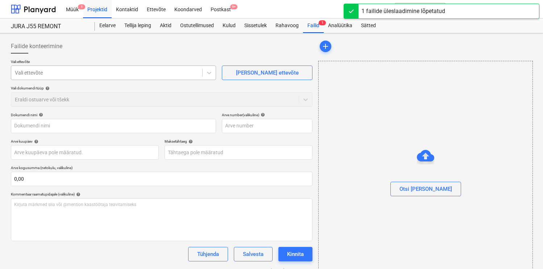
type input "[DATE] tooaja-arvestuse-tabel .xlsx"
click at [120, 75] on div at bounding box center [107, 72] width 184 height 7
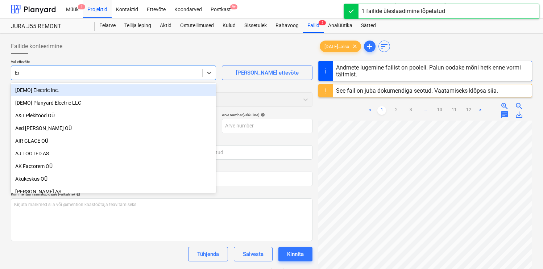
type input "Erv"
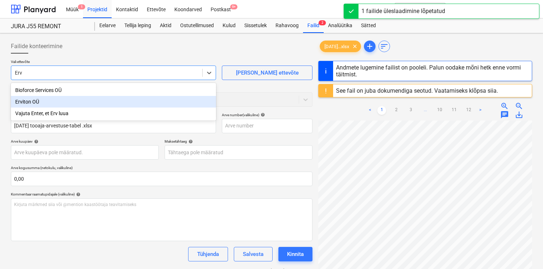
click at [48, 99] on div "Erviton OÜ" at bounding box center [113, 102] width 205 height 12
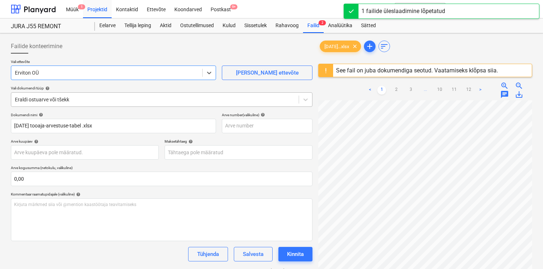
click at [57, 99] on div at bounding box center [155, 99] width 280 height 7
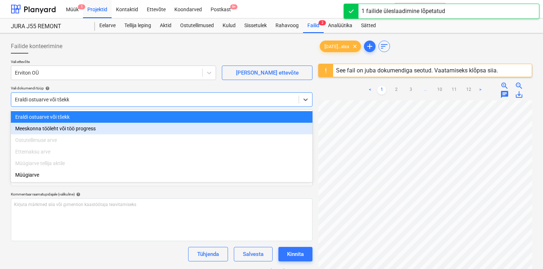
click at [47, 129] on div "Meeskonna tööleht või töö progress" at bounding box center [162, 129] width 302 height 12
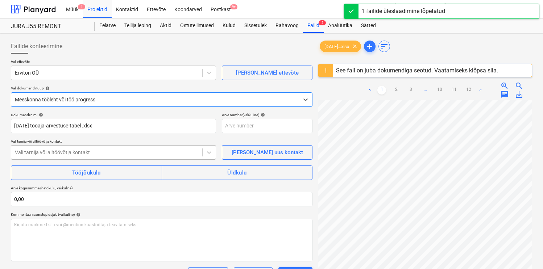
click at [47, 153] on div at bounding box center [107, 152] width 184 height 7
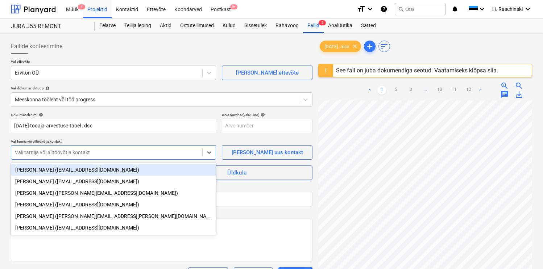
click at [47, 172] on div "[PERSON_NAME] ([EMAIL_ADDRESS][DOMAIN_NAME])" at bounding box center [113, 170] width 205 height 12
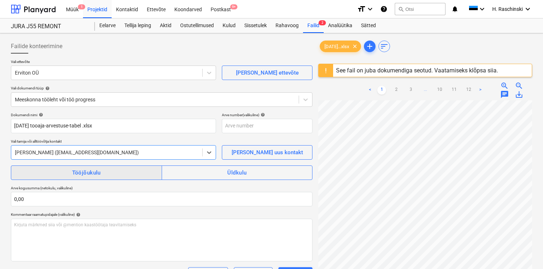
click at [57, 174] on span "Tööjõukulu" at bounding box center [86, 172] width 135 height 9
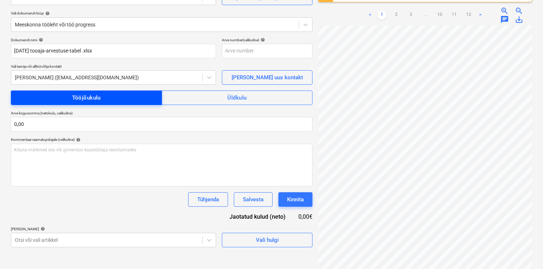
scroll to position [86, 0]
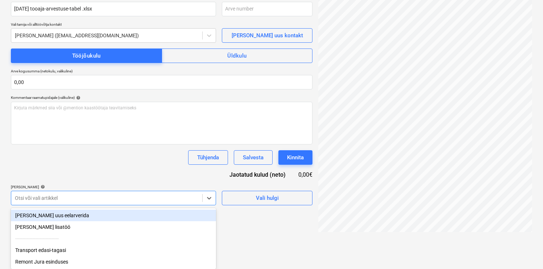
click at [138, 152] on body "Müük 1 Projektid Kontaktid Ettevõte Koondarved Postkast 9+ format_size keyboard…" at bounding box center [271, 17] width 543 height 269
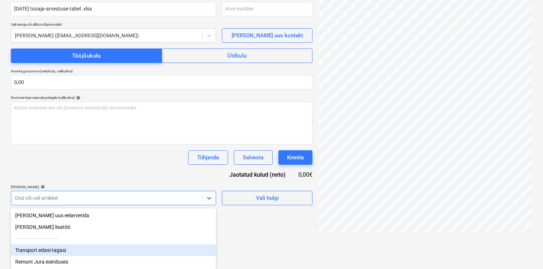
click at [83, 247] on div "Transport edasi-tagasi" at bounding box center [113, 251] width 205 height 12
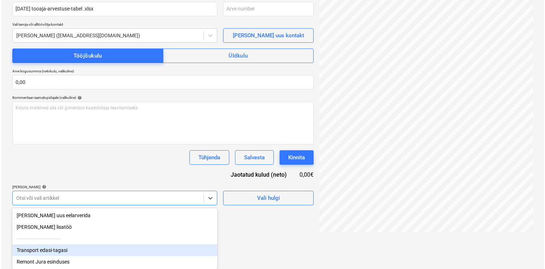
scroll to position [107, 0]
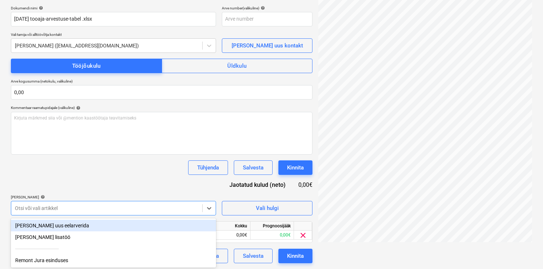
click at [122, 188] on div "Dokumendi nimi help [DATE] tooaja-arvestuse-tabel .xlsx Arve number (valikuline…" at bounding box center [162, 135] width 302 height 258
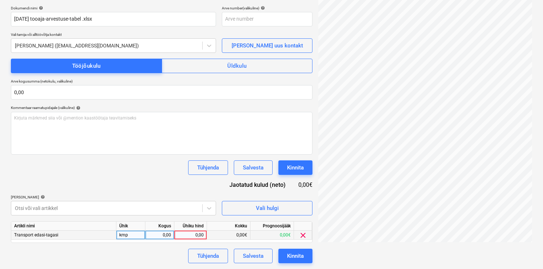
click at [144, 236] on div "kmp" at bounding box center [130, 235] width 29 height 9
type input "h"
click at [132, 172] on div "Tühjenda Salvesta Kinnita" at bounding box center [162, 168] width 302 height 14
click at [296, 259] on div "Kinnita" at bounding box center [295, 255] width 17 height 9
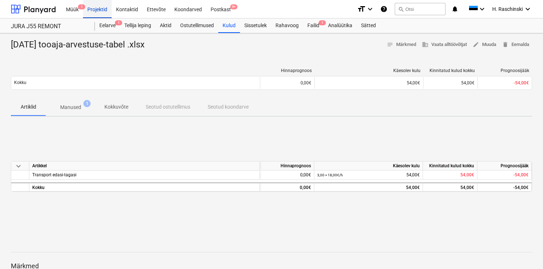
click at [104, 10] on div "Projektid" at bounding box center [97, 9] width 29 height 18
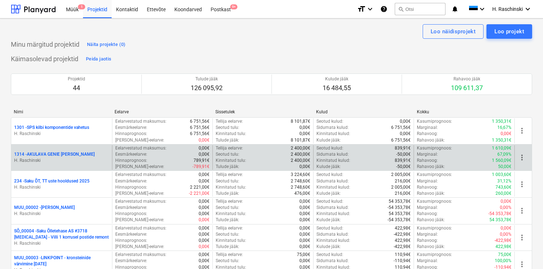
scroll to position [794, 0]
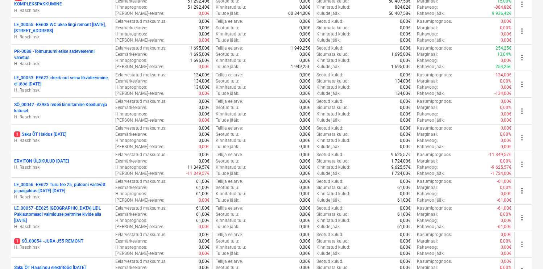
click at [66, 132] on p "1 Saku ÕT Haldus [DATE]" at bounding box center [40, 135] width 52 height 6
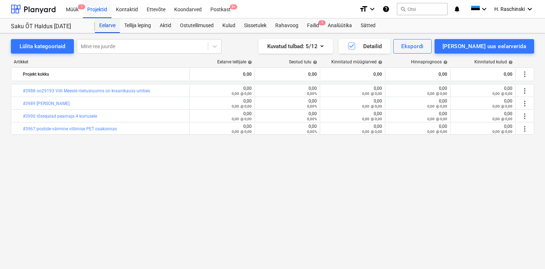
click at [103, 19] on div "Eelarve" at bounding box center [107, 25] width 25 height 14
click at [100, 13] on div "Projektid" at bounding box center [97, 9] width 29 height 18
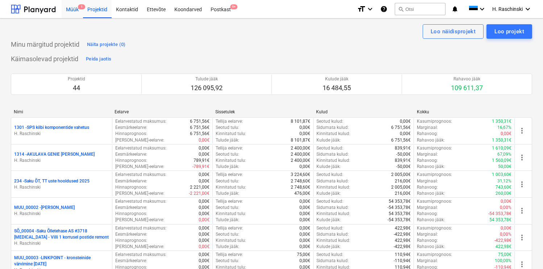
click at [72, 12] on div "Müük 1" at bounding box center [72, 9] width 21 height 18
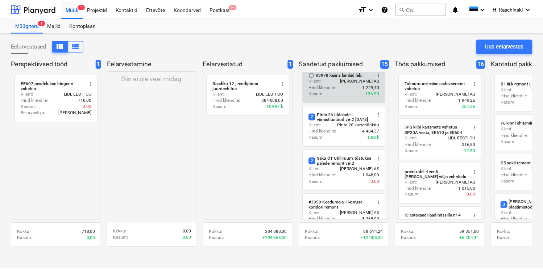
scroll to position [75, 0]
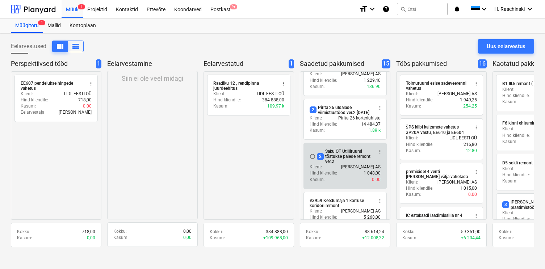
click at [352, 164] on div "2 Saku ÕT Utilliruumi tõstukse palede remont ver.2" at bounding box center [345, 156] width 56 height 15
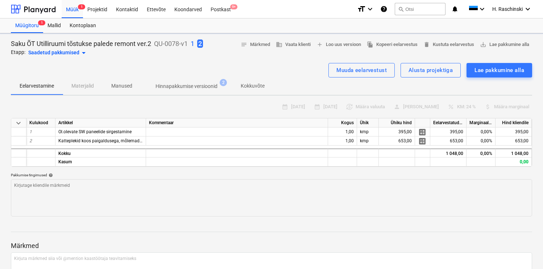
type textarea "x"
click at [434, 71] on div "Alusta projektiga" at bounding box center [430, 70] width 44 height 9
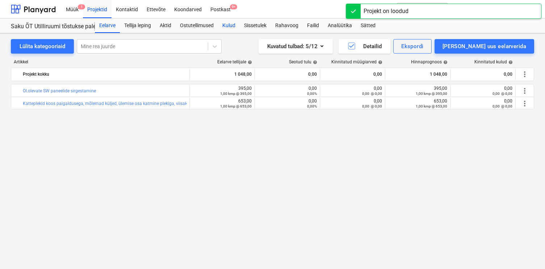
click at [232, 28] on div "Kulud" at bounding box center [229, 25] width 22 height 14
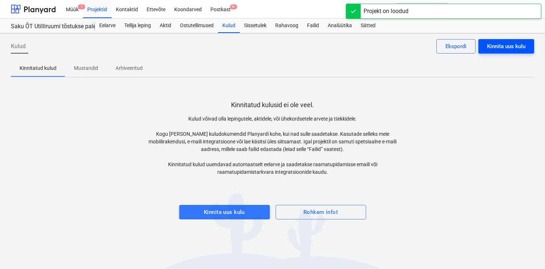
click at [513, 53] on button "Kinnita uus kulu" at bounding box center [507, 46] width 56 height 14
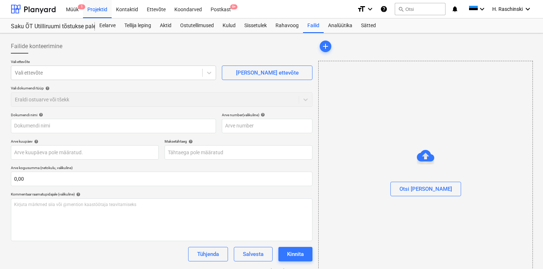
click at [425, 181] on div at bounding box center [426, 176] width 214 height 12
click at [421, 189] on div "Otsi [PERSON_NAME]" at bounding box center [425, 188] width 53 height 9
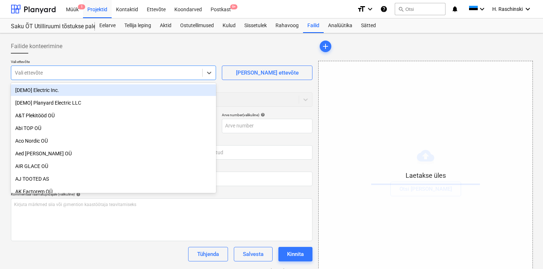
click at [84, 70] on div at bounding box center [107, 72] width 184 height 7
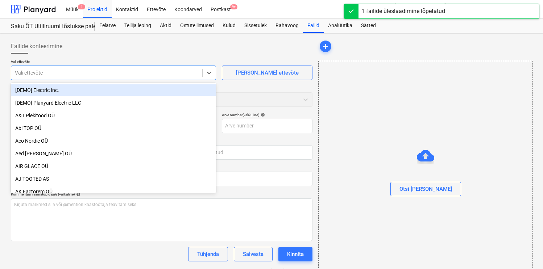
type input "[DATE] tooaja-arvestuse-tabel .xlsx"
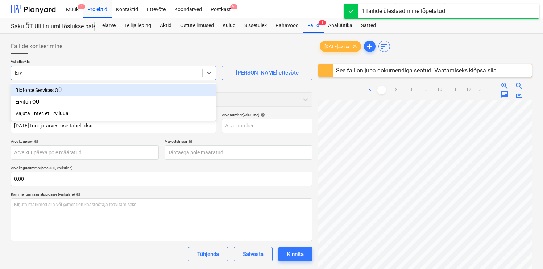
type input "Ervi"
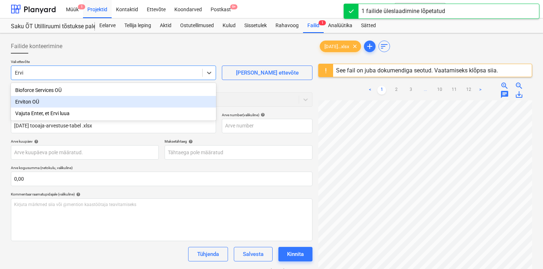
click at [37, 97] on div "Erviton OÜ" at bounding box center [113, 102] width 205 height 12
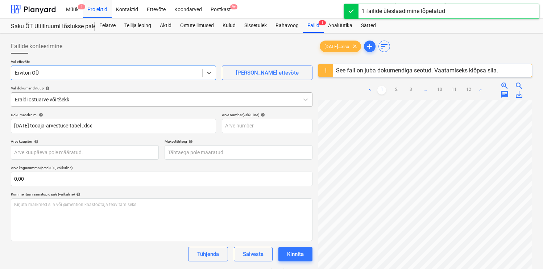
click at [37, 98] on div at bounding box center [155, 99] width 280 height 7
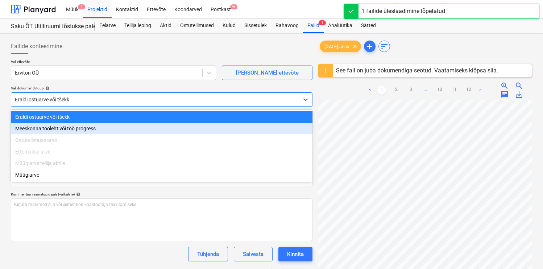
click at [32, 123] on div "Meeskonna tööleht või töö progress" at bounding box center [162, 129] width 302 height 12
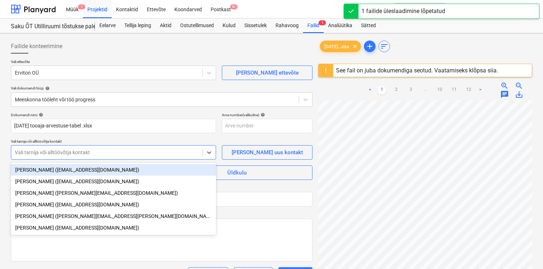
click at [33, 150] on div at bounding box center [107, 152] width 184 height 7
type input "Ri"
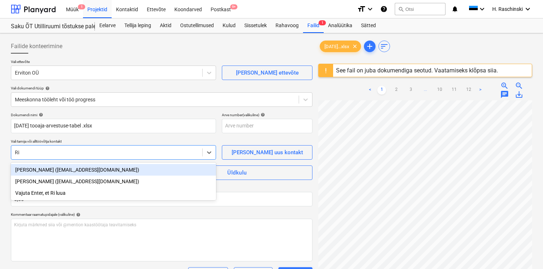
click at [31, 170] on div "[PERSON_NAME] ([EMAIL_ADDRESS][DOMAIN_NAME])" at bounding box center [113, 170] width 205 height 12
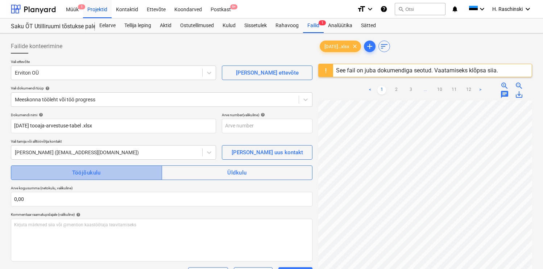
click at [64, 167] on button "Tööjõukulu" at bounding box center [86, 173] width 151 height 14
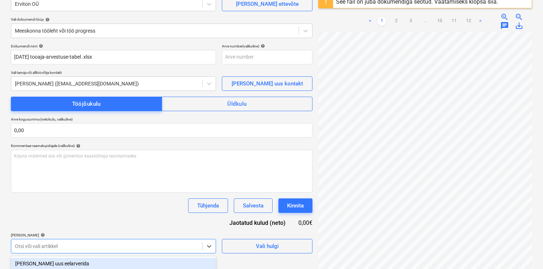
scroll to position [118, 0]
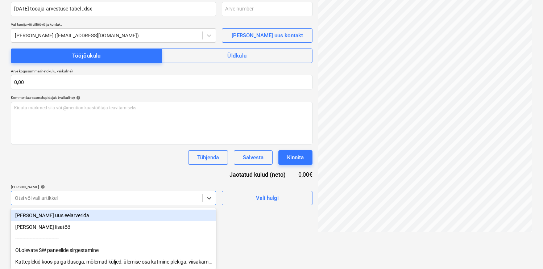
click at [98, 152] on body "Müük 1 Projektid Kontaktid Ettevõte Koondarved Postkast 9+ format_size keyboard…" at bounding box center [271, 17] width 543 height 269
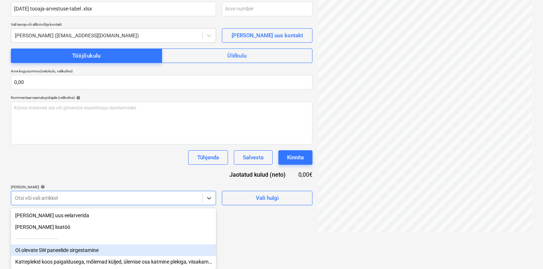
click at [81, 246] on div "Ol.olevate SW paneelide sirgestamine" at bounding box center [113, 251] width 205 height 12
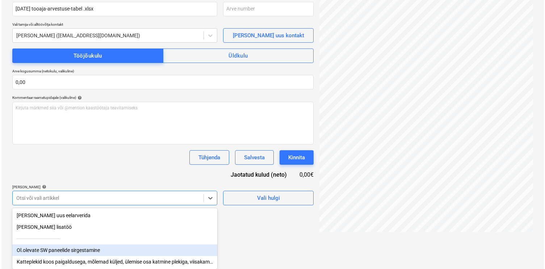
scroll to position [107, 0]
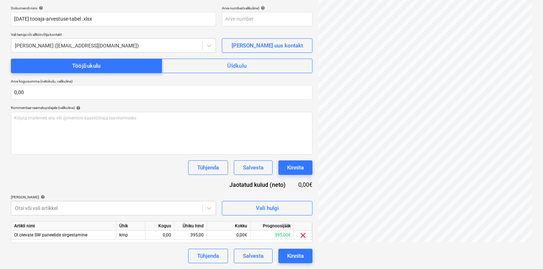
click at [111, 186] on div "Dokumendi nimi help [DATE] tooaja-arvestuse-tabel .xlsx Arve number (valikuline…" at bounding box center [162, 135] width 302 height 258
click at [132, 232] on div "kmp" at bounding box center [130, 235] width 29 height 9
type input "h"
type input "18"
click at [156, 187] on div "Dokumendi nimi help [DATE] tooaja-arvestuse-tabel .xlsx Arve number (valikuline…" at bounding box center [162, 135] width 302 height 258
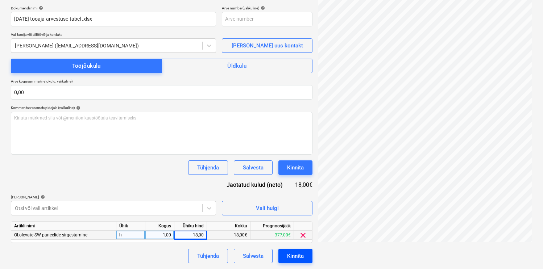
click at [297, 256] on div "Kinnita" at bounding box center [295, 255] width 17 height 9
